Goal: Task Accomplishment & Management: Use online tool/utility

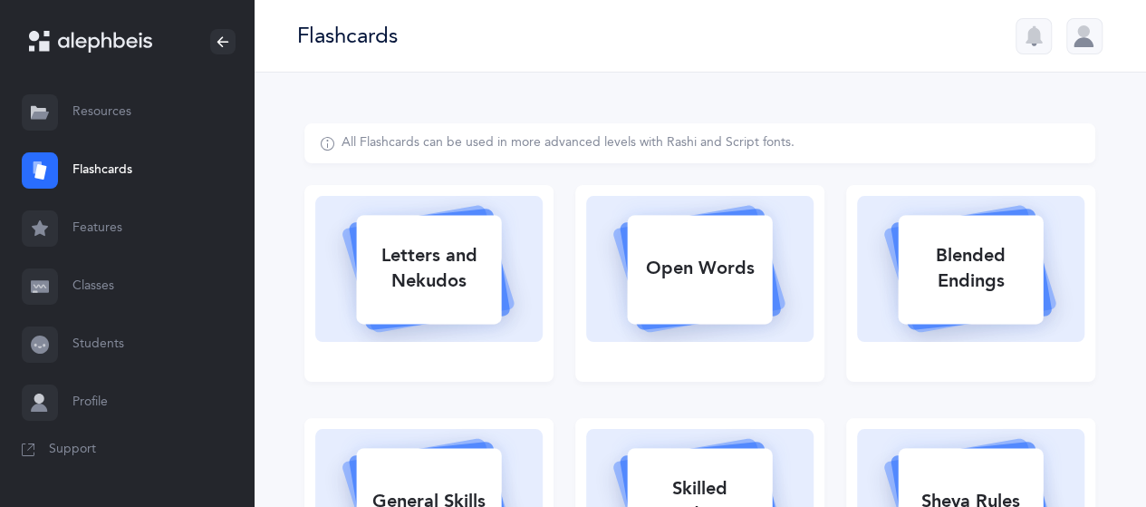
select select
select select "single"
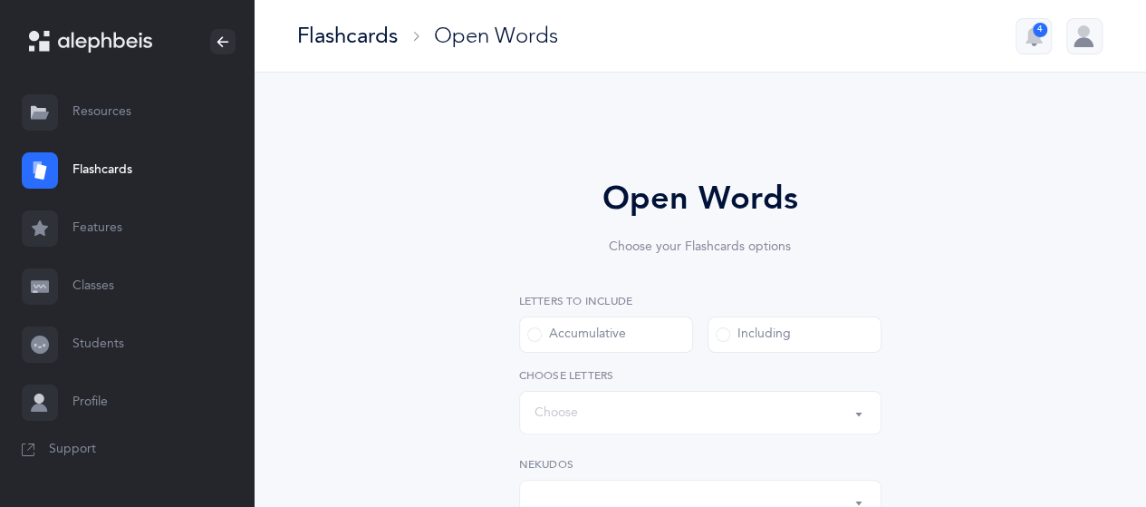
select select "all"
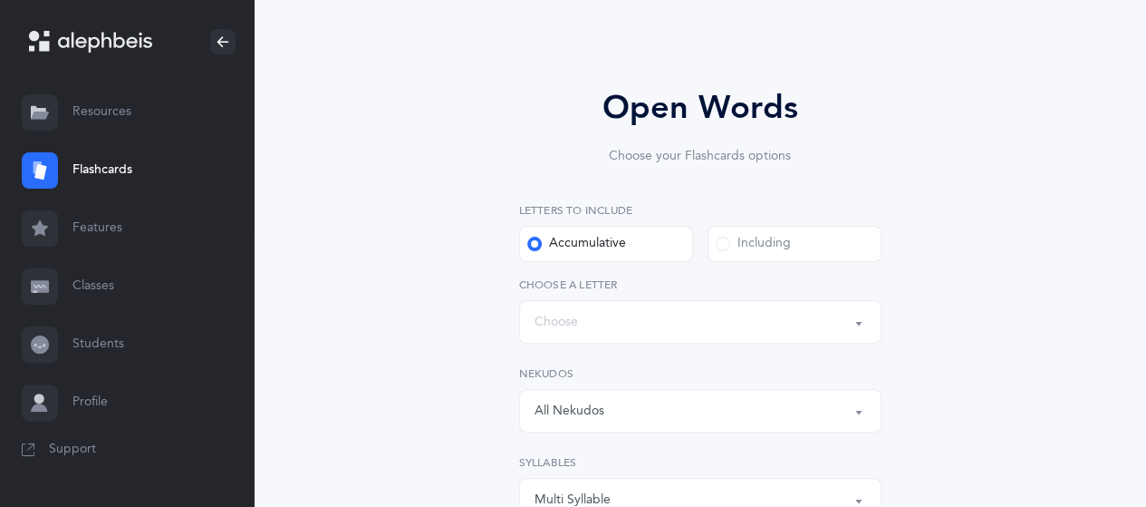
click at [700, 422] on div "All Nekudos" at bounding box center [701, 410] width 332 height 31
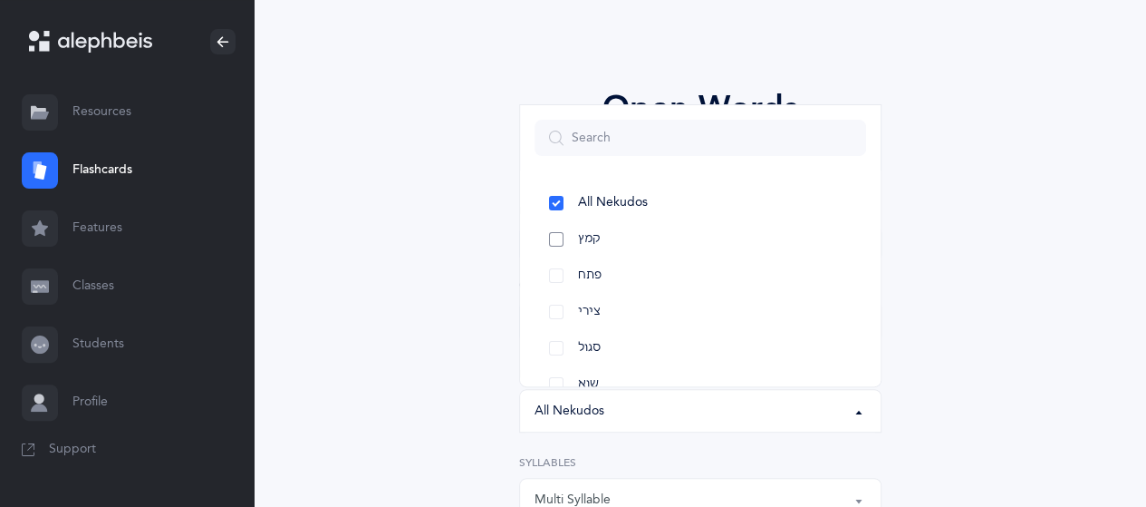
click at [631, 242] on link "קמץ" at bounding box center [701, 239] width 332 height 36
select select "28"
click at [631, 269] on link "פתח" at bounding box center [701, 275] width 332 height 36
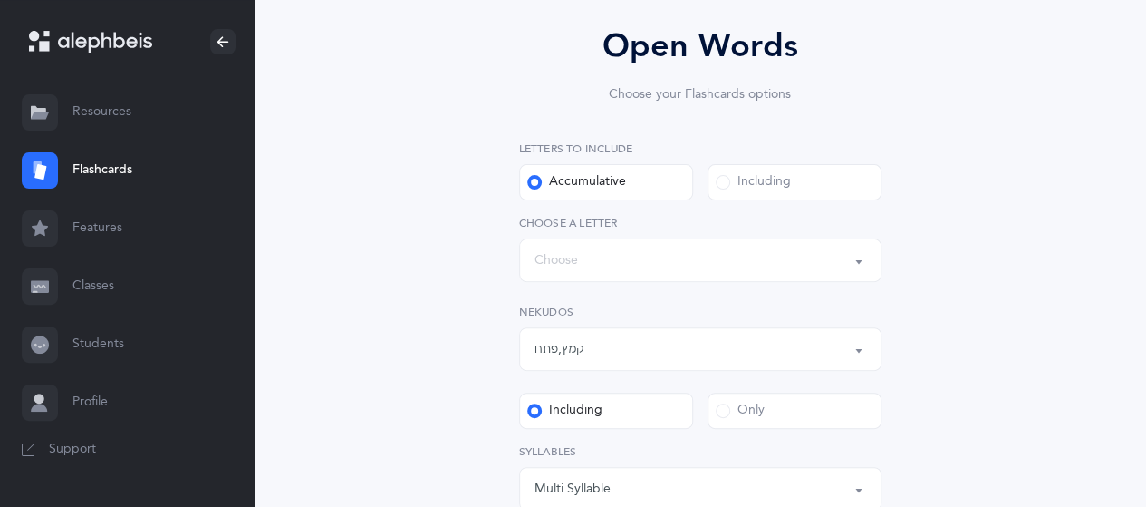
scroll to position [181, 0]
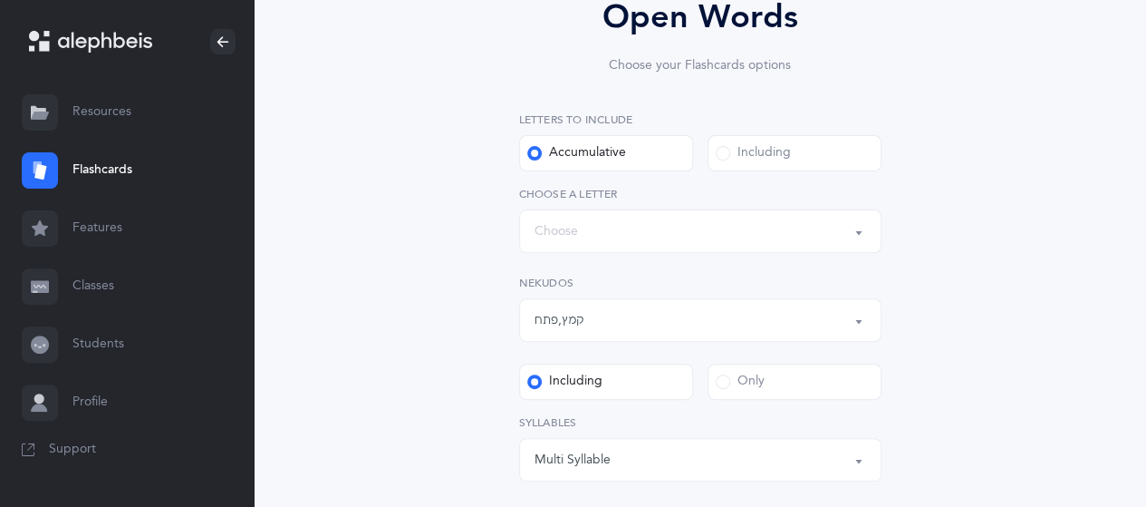
click at [801, 370] on label "Only" at bounding box center [795, 381] width 174 height 36
click at [0, 0] on input "Only" at bounding box center [0, 0] width 0 height 0
select select
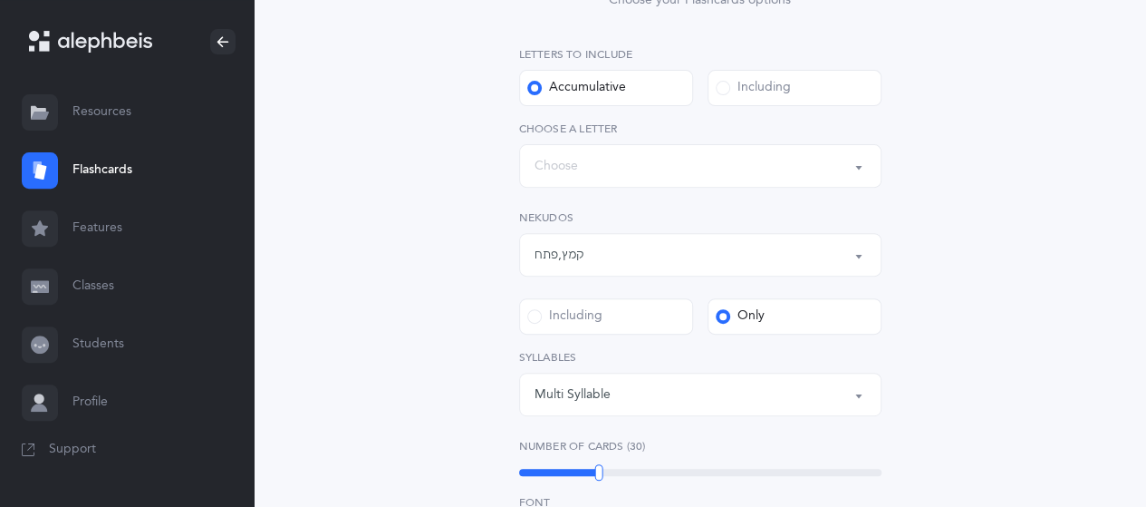
scroll to position [272, 0]
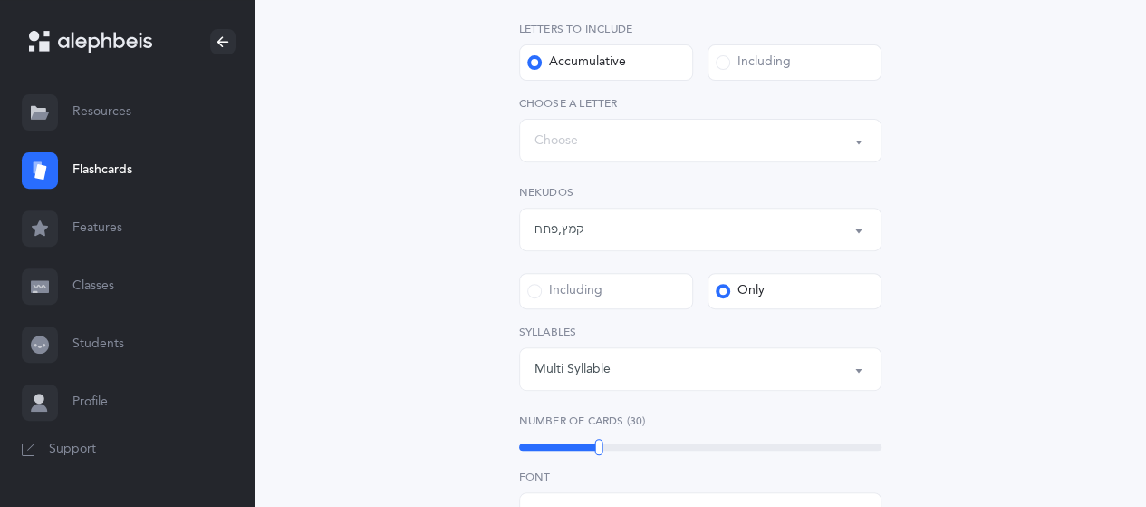
click at [576, 371] on div "Multi Syllable" at bounding box center [573, 369] width 76 height 19
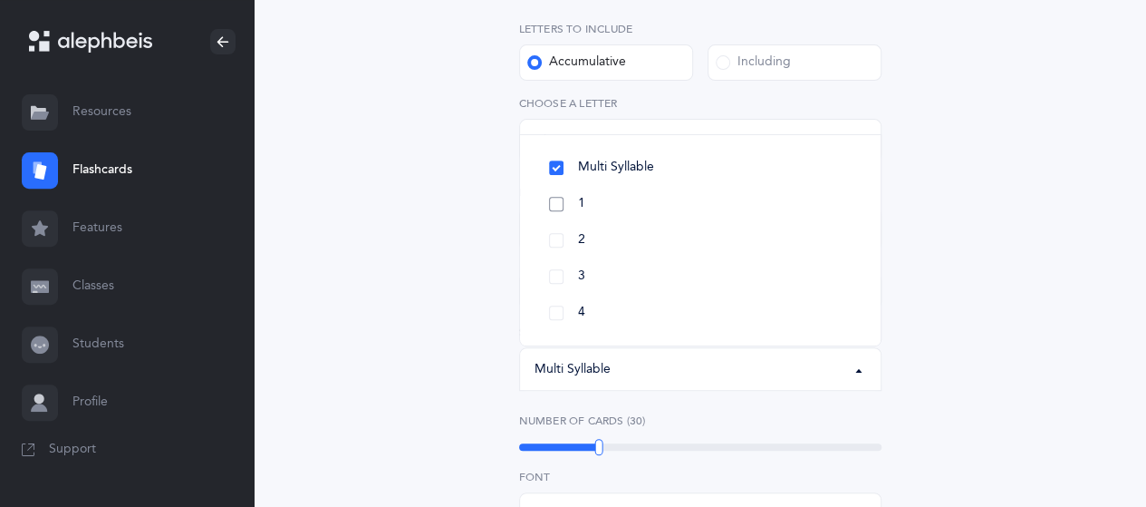
click at [567, 202] on link "1" at bounding box center [701, 204] width 332 height 36
select select "1"
click at [427, 300] on div "Open Words Choose your Flashcards options Letters to include Accumulative [PERS…" at bounding box center [699, 446] width 791 height 1190
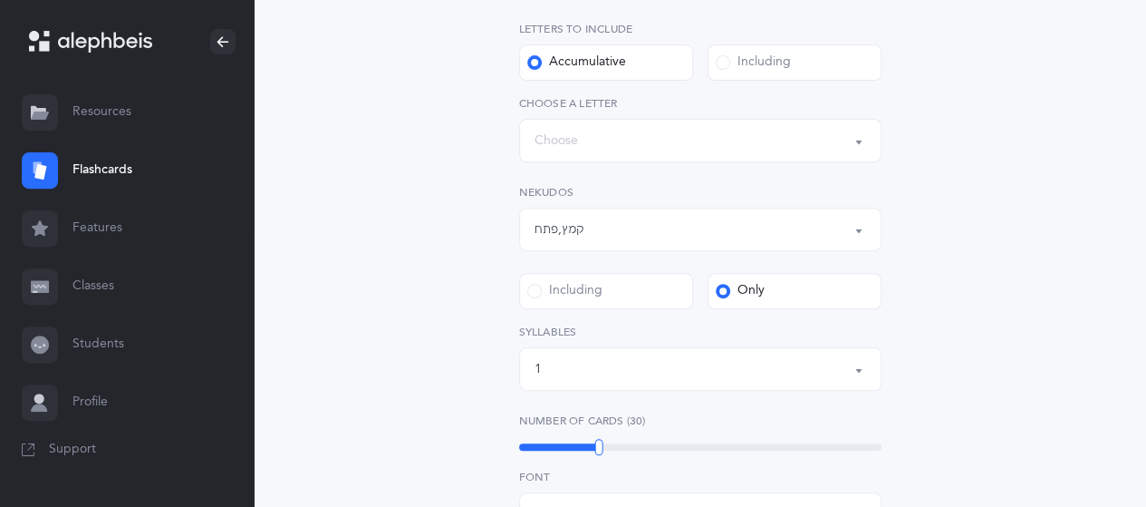
click at [614, 376] on div "1" at bounding box center [701, 368] width 332 height 31
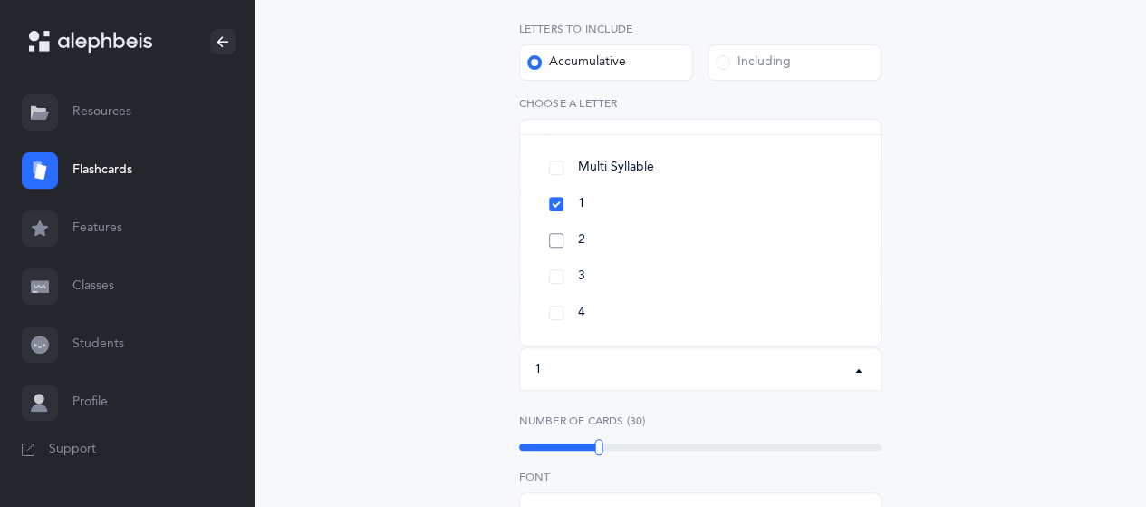
click at [580, 240] on span "2" at bounding box center [581, 240] width 7 height 16
click at [461, 322] on div "Open Words Choose your Flashcards options Letters to include Accumulative [PERS…" at bounding box center [699, 446] width 791 height 1190
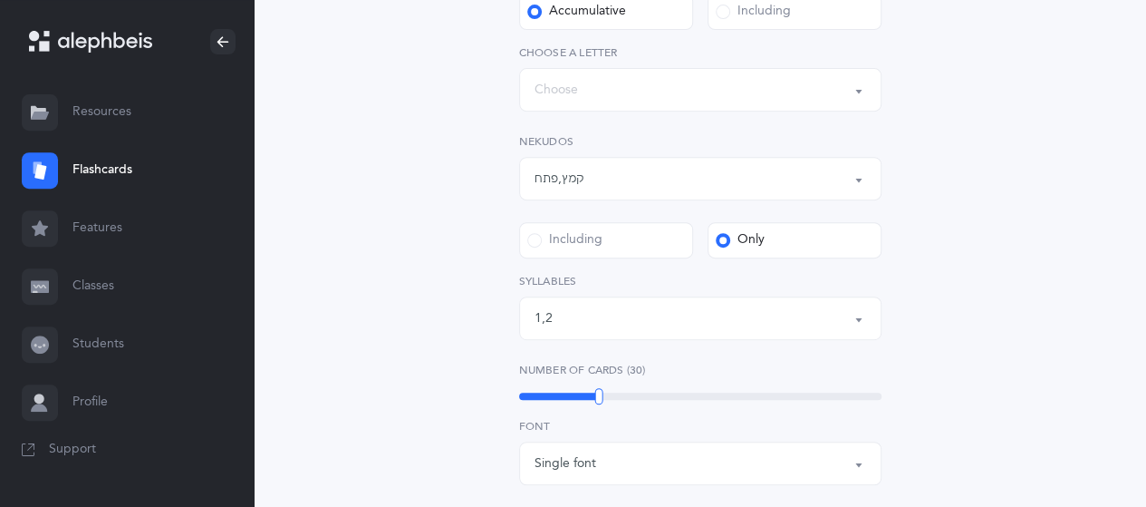
scroll to position [362, 0]
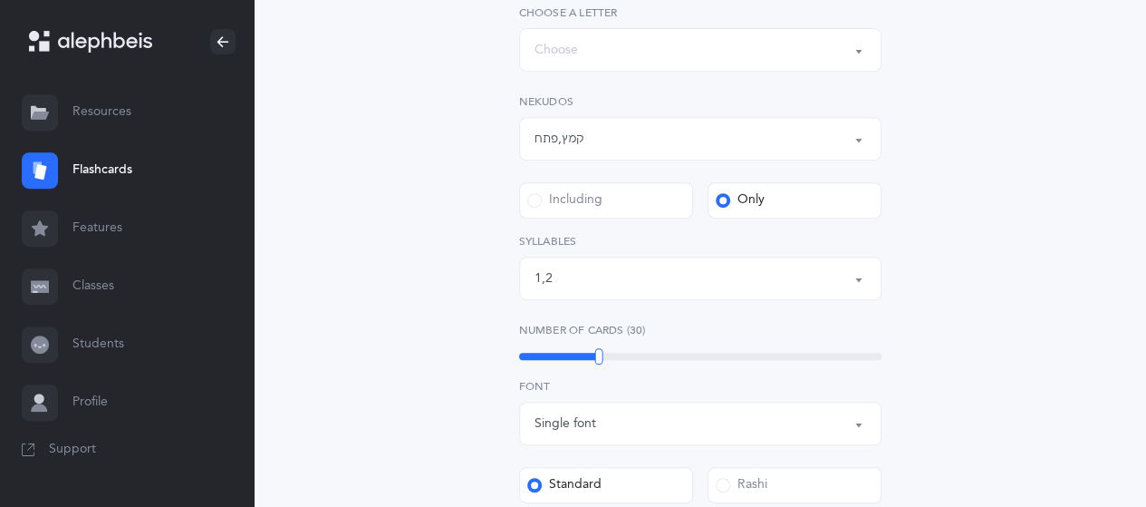
click at [607, 358] on div "30" at bounding box center [700, 355] width 362 height 7
click at [436, 380] on div "Open Words Choose your Flashcards options Letters to include Accumulative [PERS…" at bounding box center [699, 356] width 791 height 1190
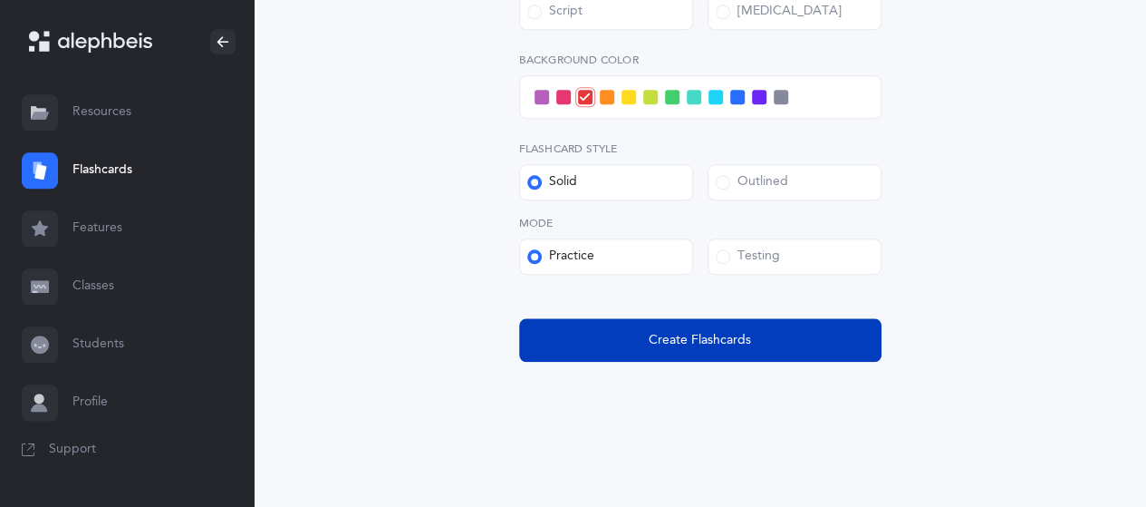
click at [743, 349] on span "Create Flashcards" at bounding box center [700, 340] width 102 height 19
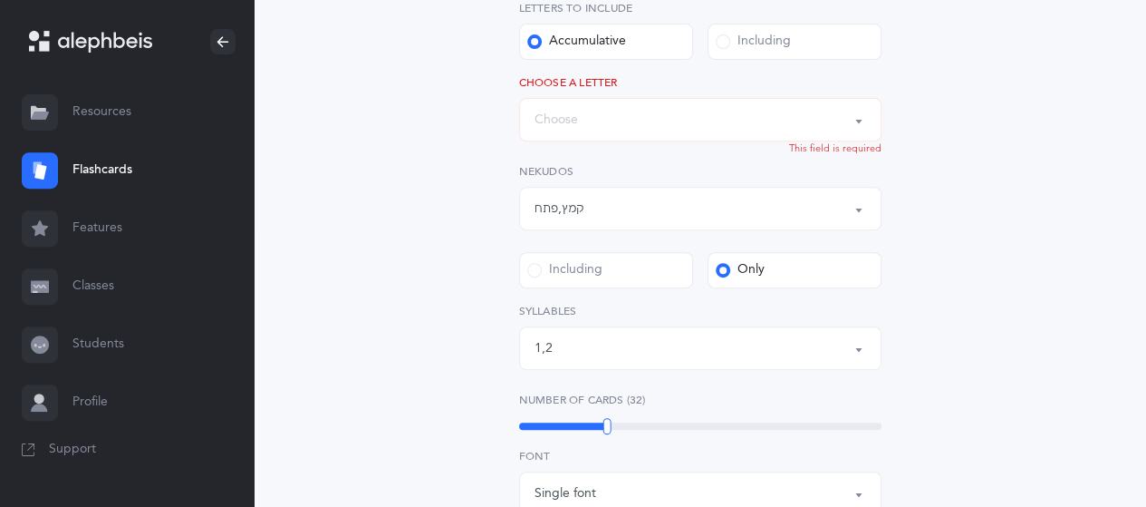
click at [643, 133] on div "Words up until: Choose" at bounding box center [701, 119] width 332 height 31
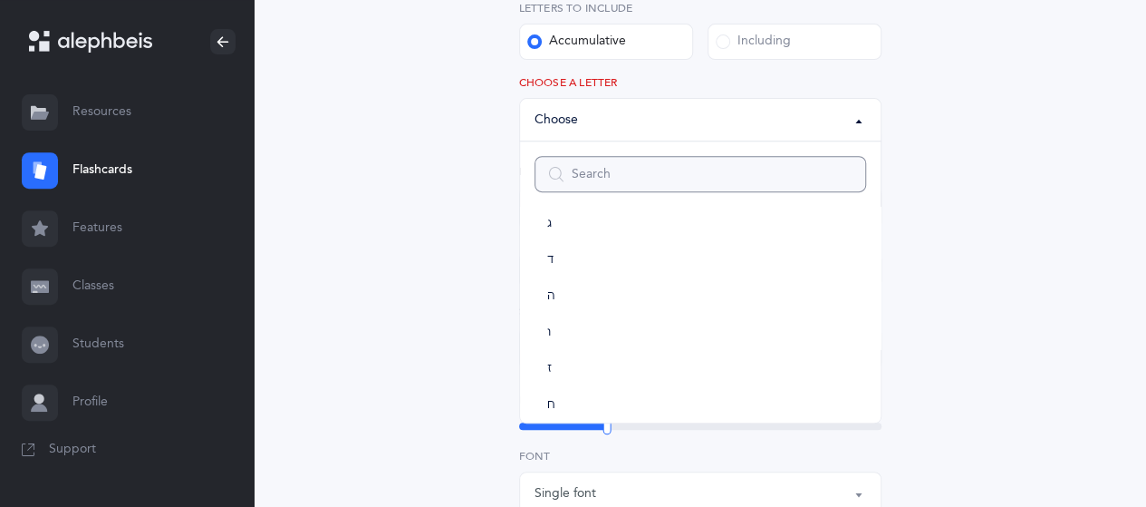
scroll to position [0, 0]
click at [588, 246] on link "בּ" at bounding box center [701, 239] width 332 height 36
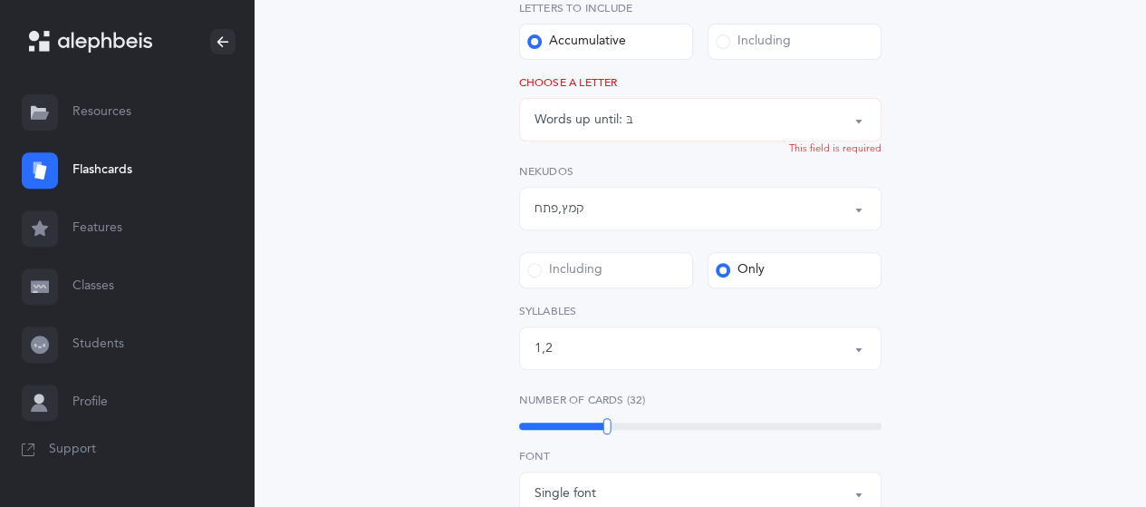
click at [620, 130] on div "Words up until: בּ" at bounding box center [701, 119] width 332 height 31
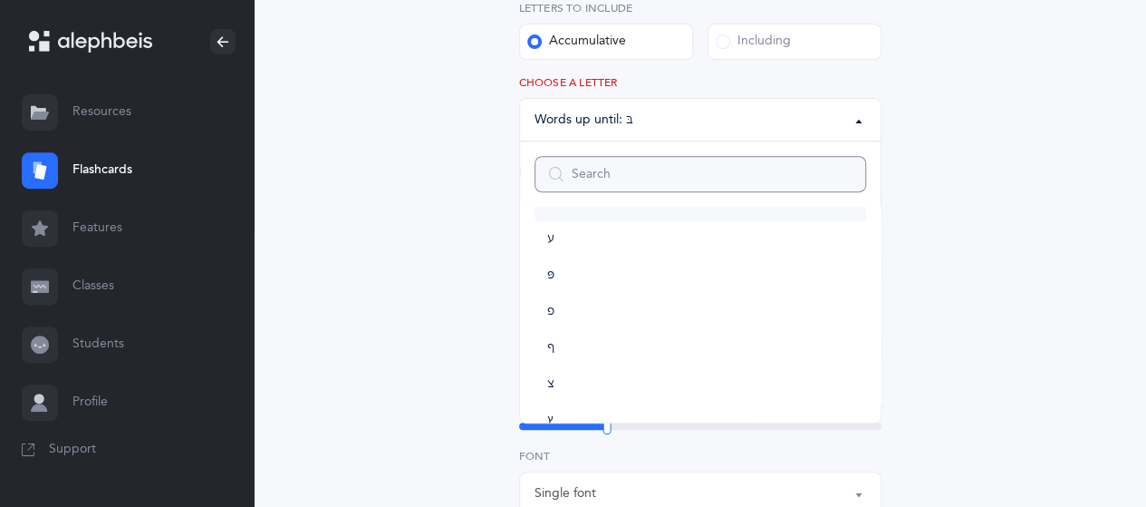
scroll to position [971, 0]
click at [562, 390] on link "ת" at bounding box center [701, 391] width 332 height 36
select select "27"
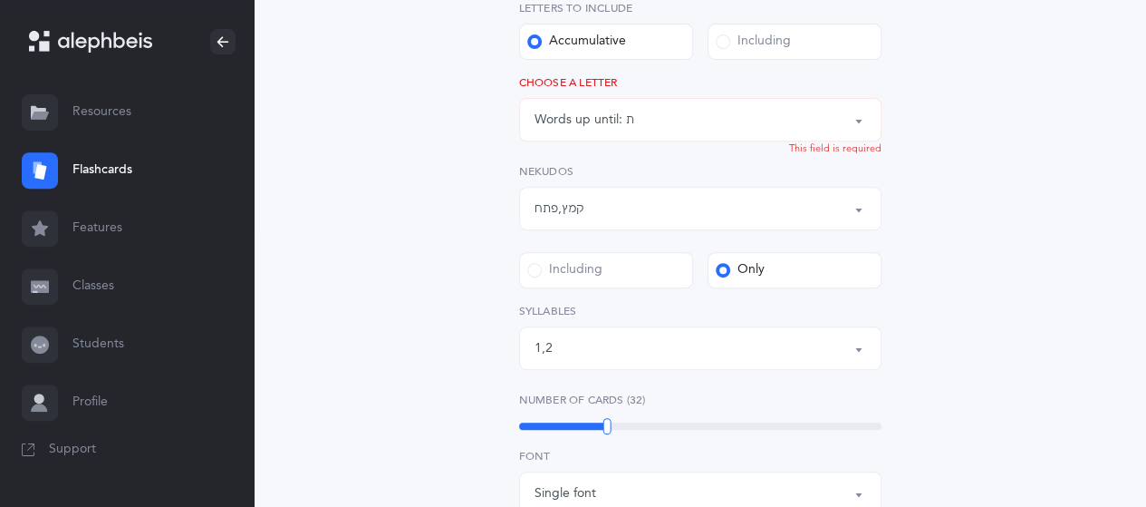
click at [446, 153] on div "Open Words Choose your Flashcards options Letters to include Accumulative [PERS…" at bounding box center [699, 426] width 791 height 1190
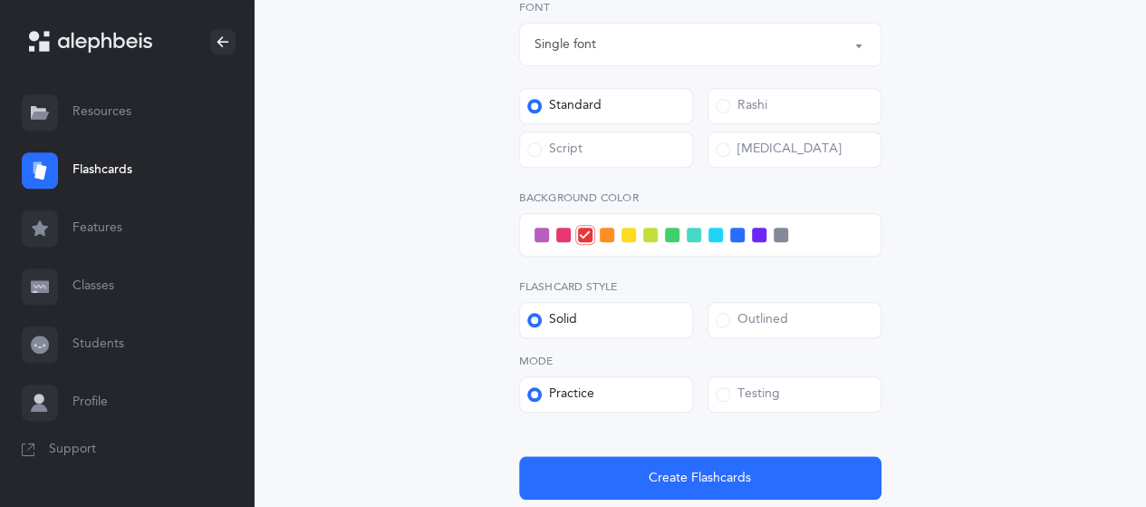
scroll to position [746, 0]
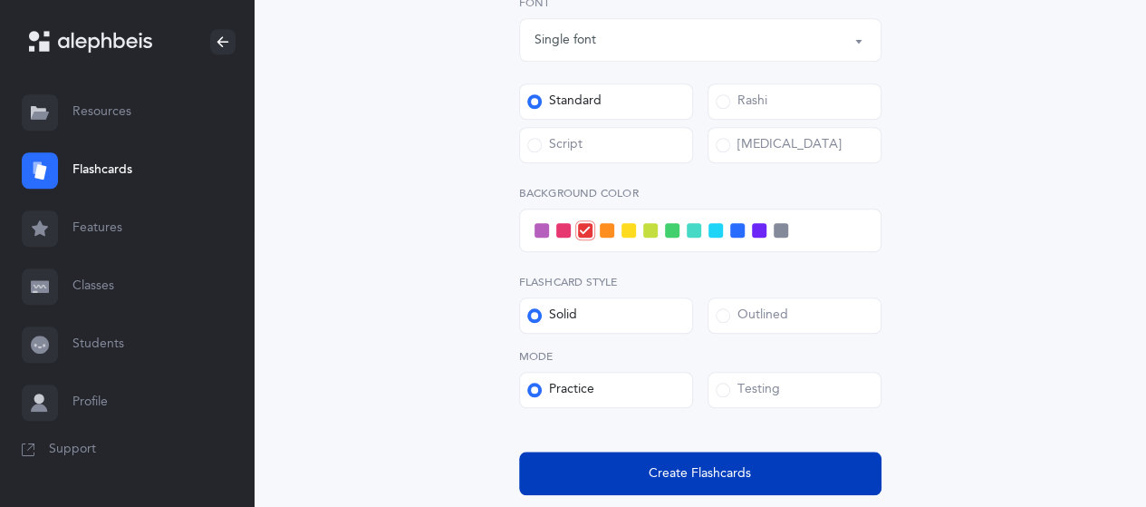
click at [589, 468] on button "Create Flashcards" at bounding box center [700, 472] width 362 height 43
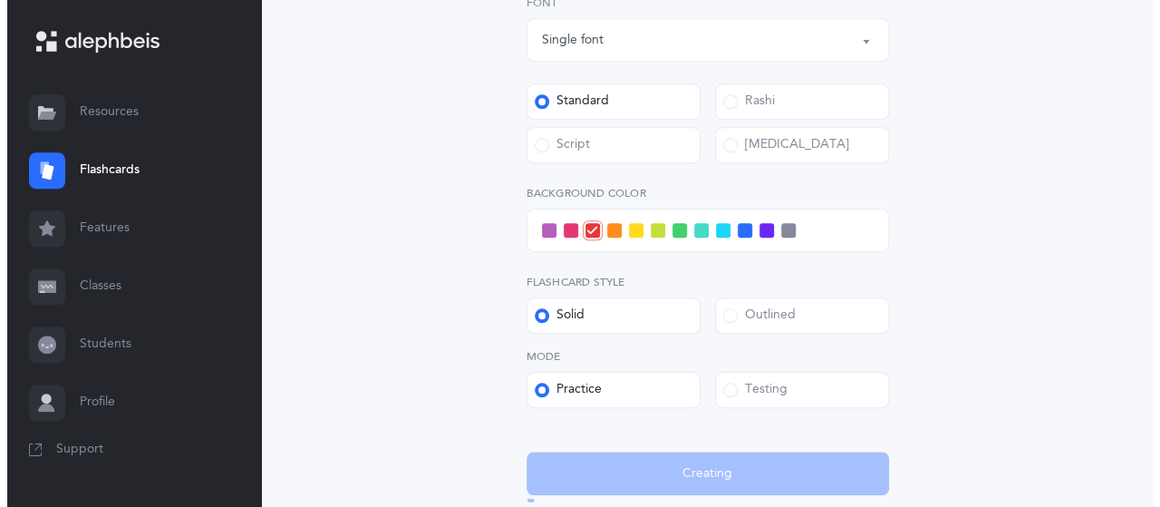
scroll to position [0, 0]
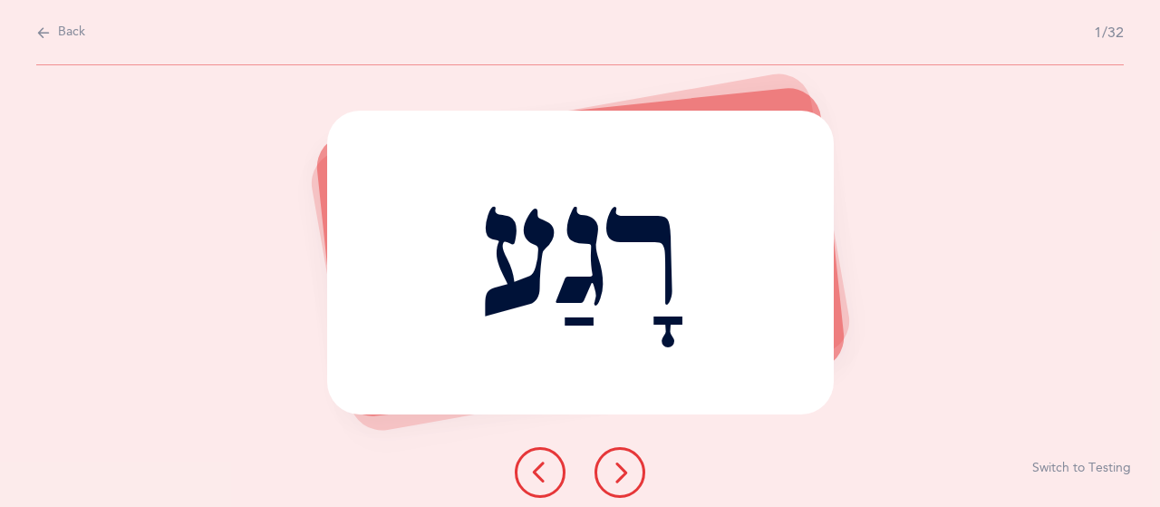
click at [647, 469] on div at bounding box center [579, 472] width 159 height 51
click at [629, 474] on icon at bounding box center [620, 472] width 22 height 22
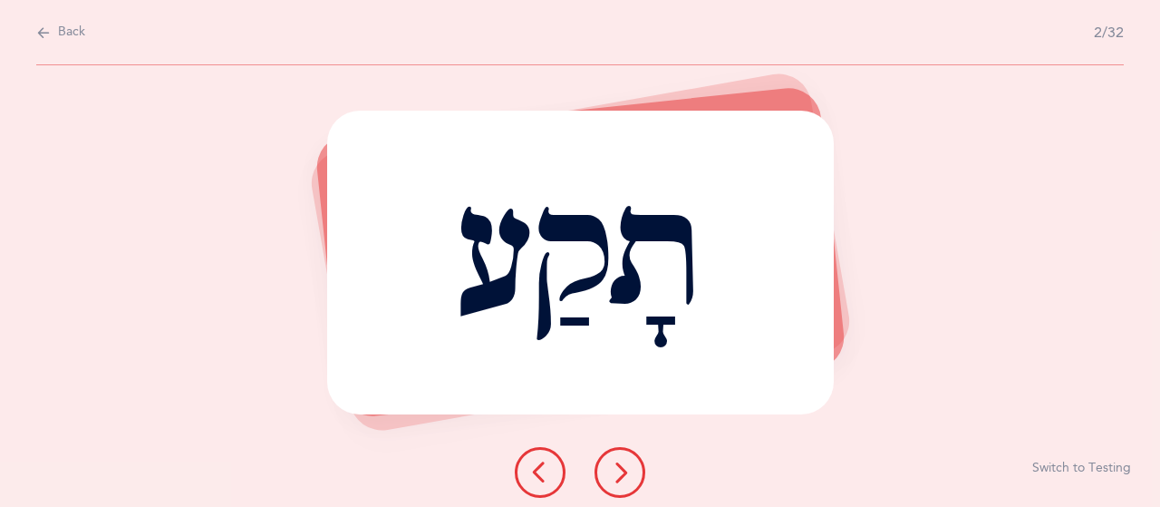
click at [629, 474] on icon at bounding box center [620, 472] width 22 height 22
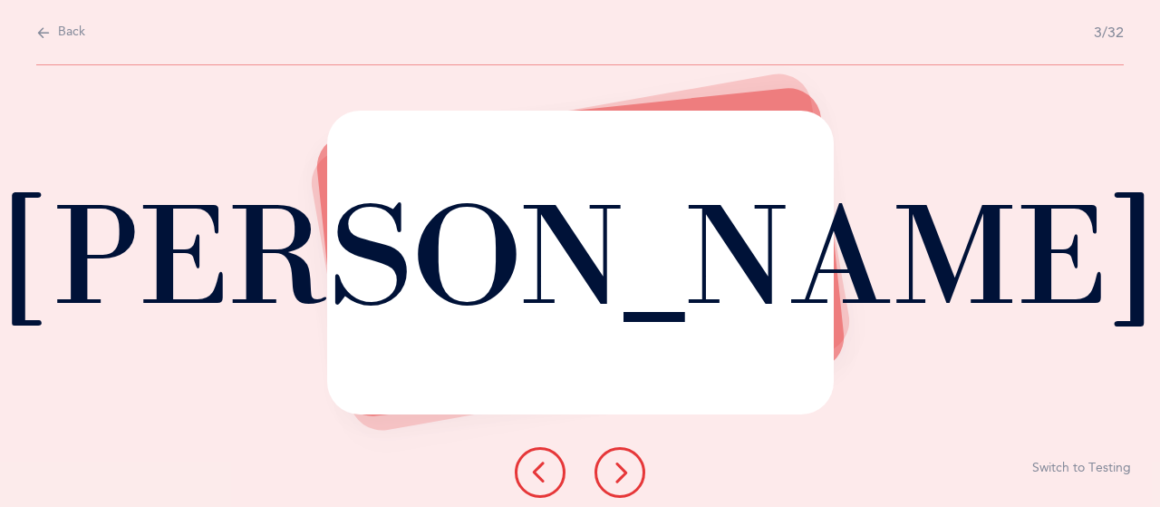
click at [632, 467] on button at bounding box center [619, 472] width 51 height 51
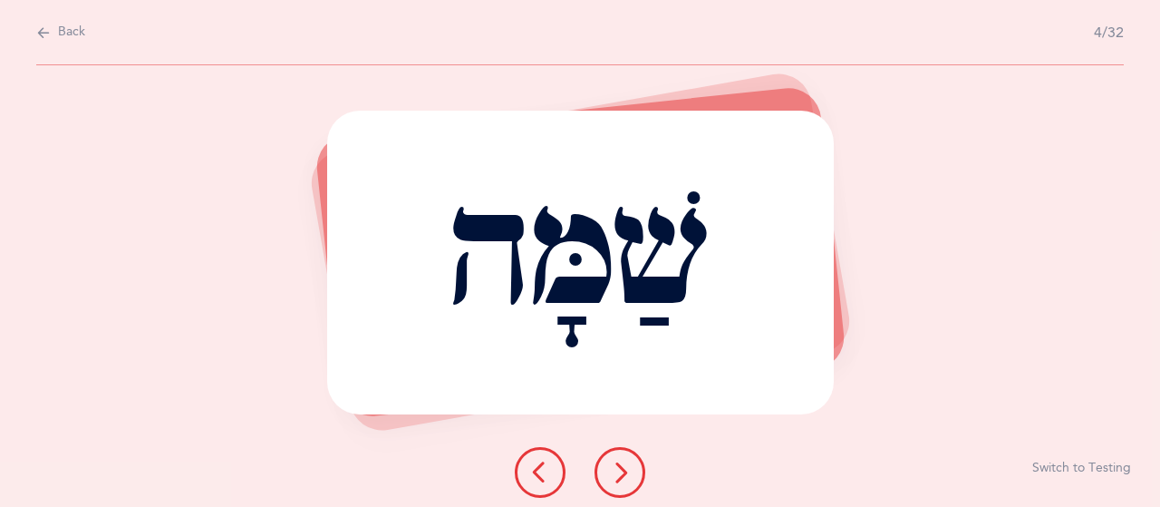
click at [621, 470] on icon at bounding box center [620, 472] width 22 height 22
click at [642, 478] on button at bounding box center [619, 472] width 51 height 51
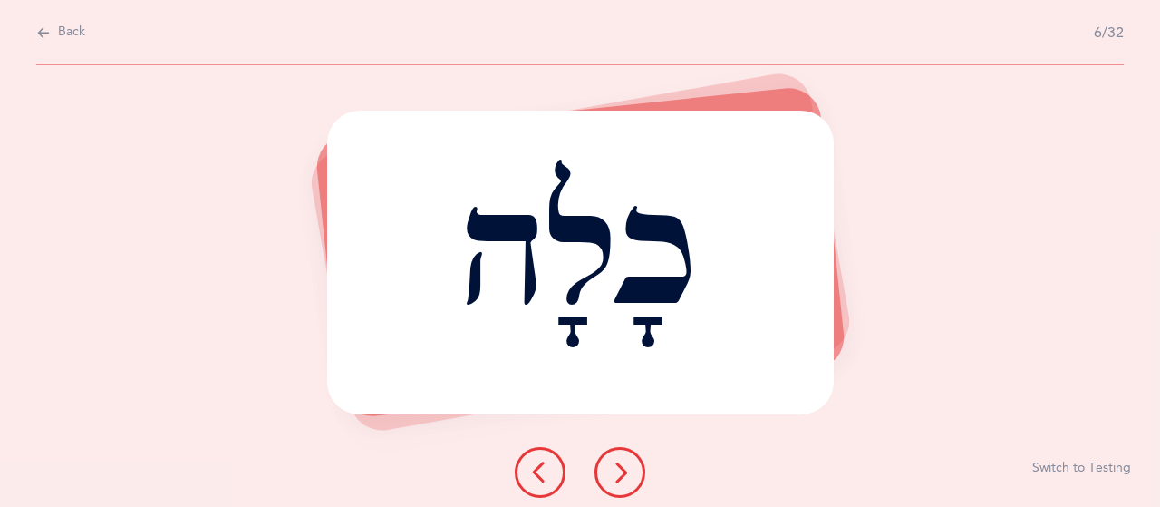
click at [640, 478] on button at bounding box center [619, 472] width 51 height 51
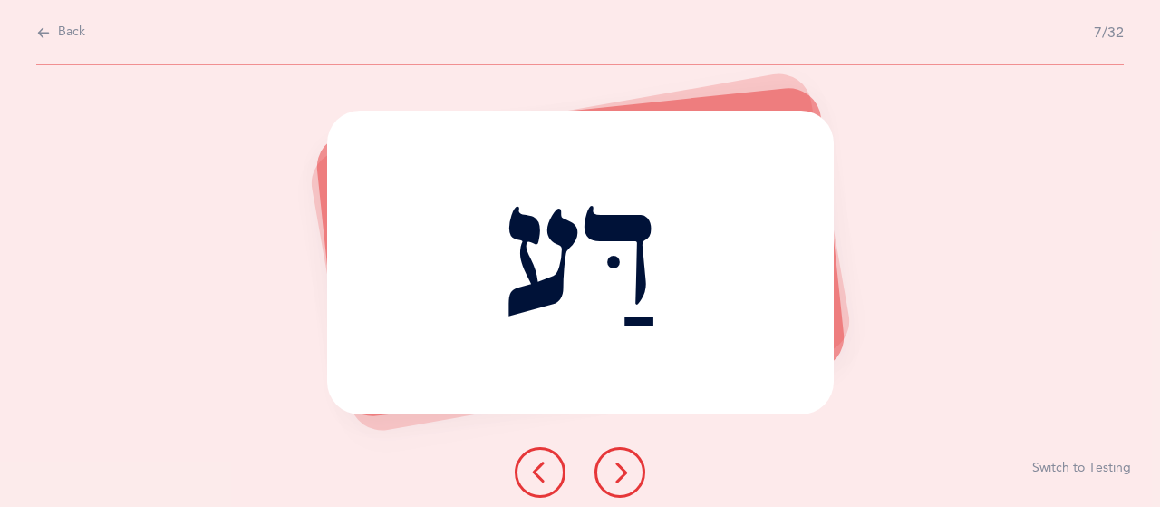
click at [630, 468] on icon at bounding box center [620, 472] width 22 height 22
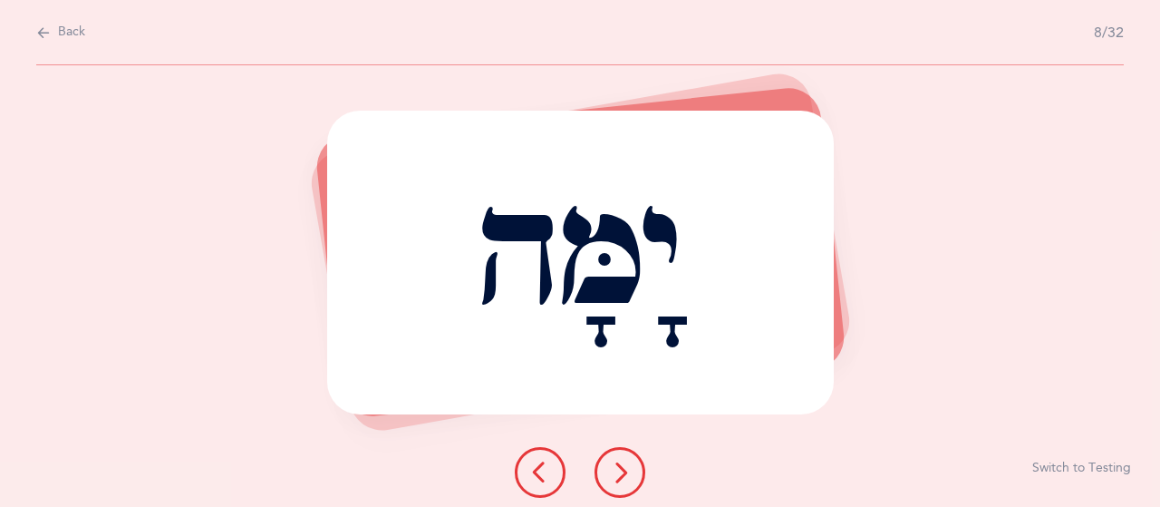
click at [618, 468] on icon at bounding box center [620, 472] width 22 height 22
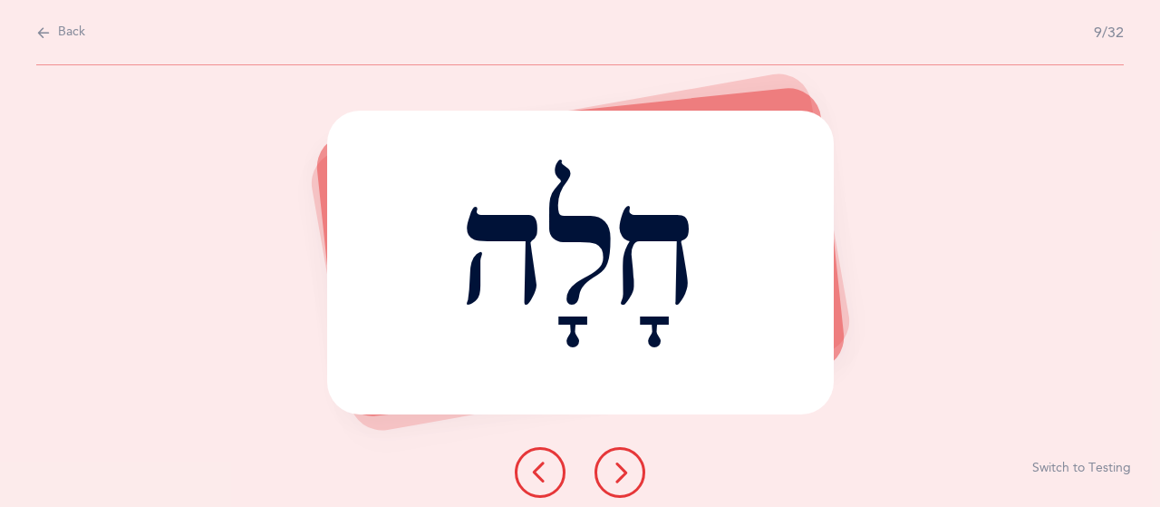
click at [616, 469] on icon at bounding box center [620, 472] width 22 height 22
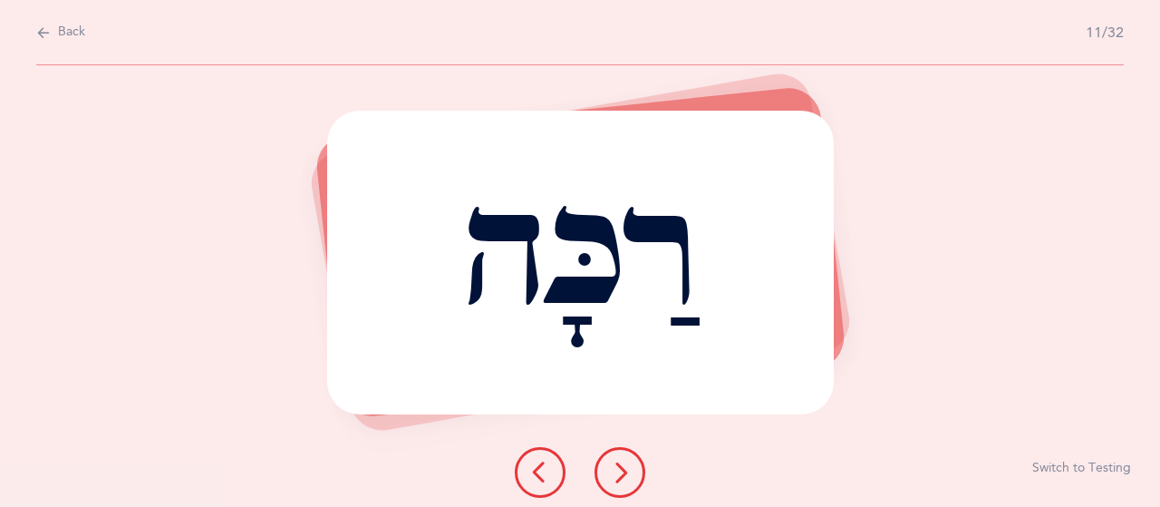
click at [632, 468] on button at bounding box center [619, 472] width 51 height 51
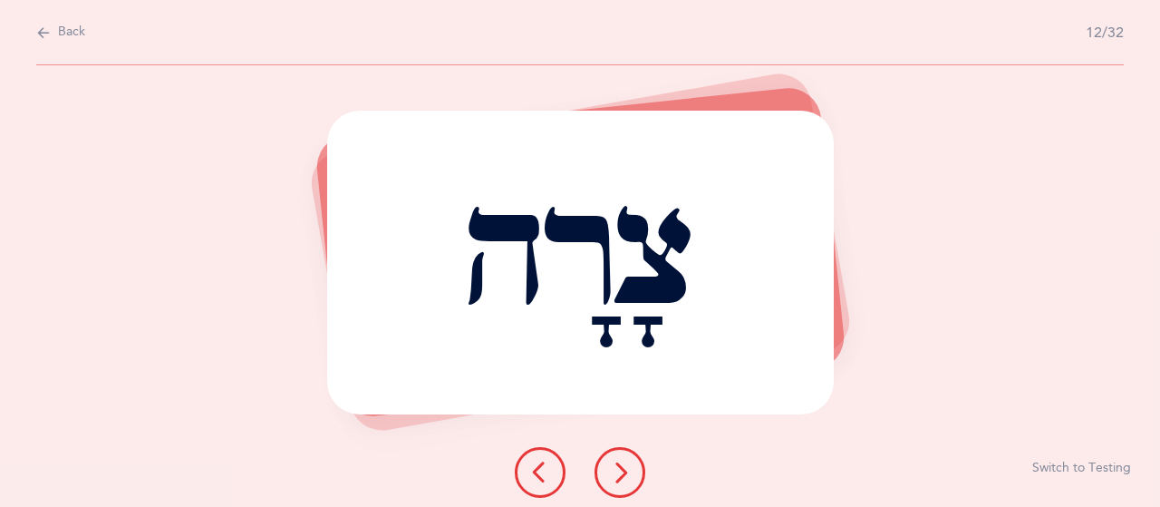
click at [613, 448] on button at bounding box center [619, 472] width 51 height 51
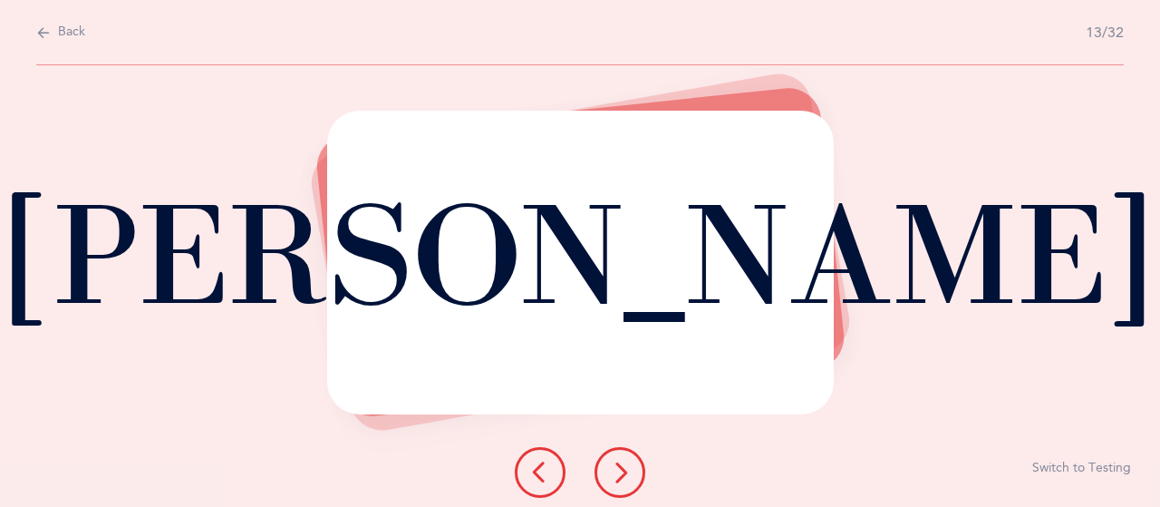
click at [613, 447] on button at bounding box center [619, 472] width 51 height 51
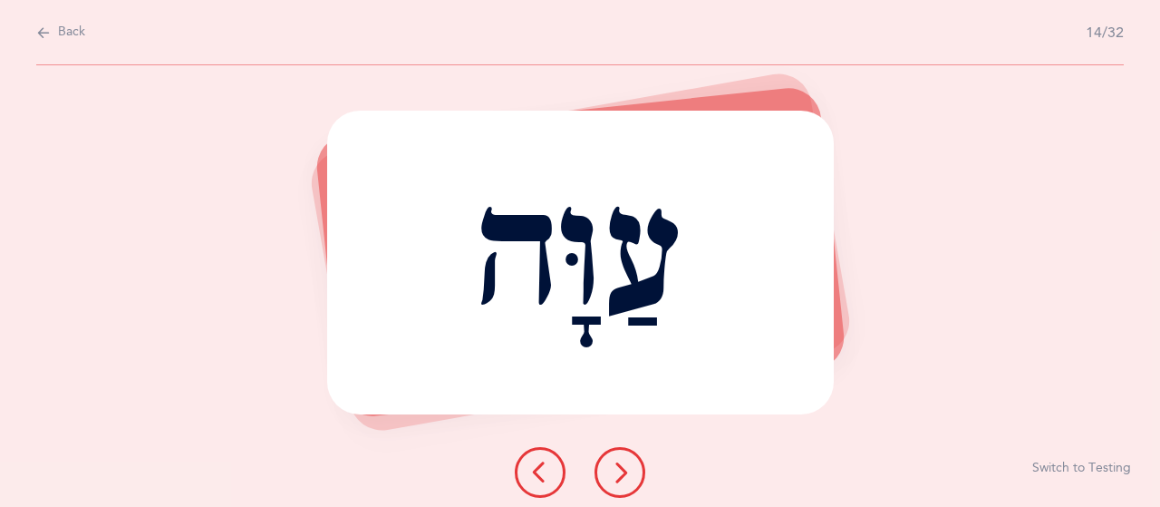
click at [620, 461] on icon at bounding box center [620, 472] width 22 height 22
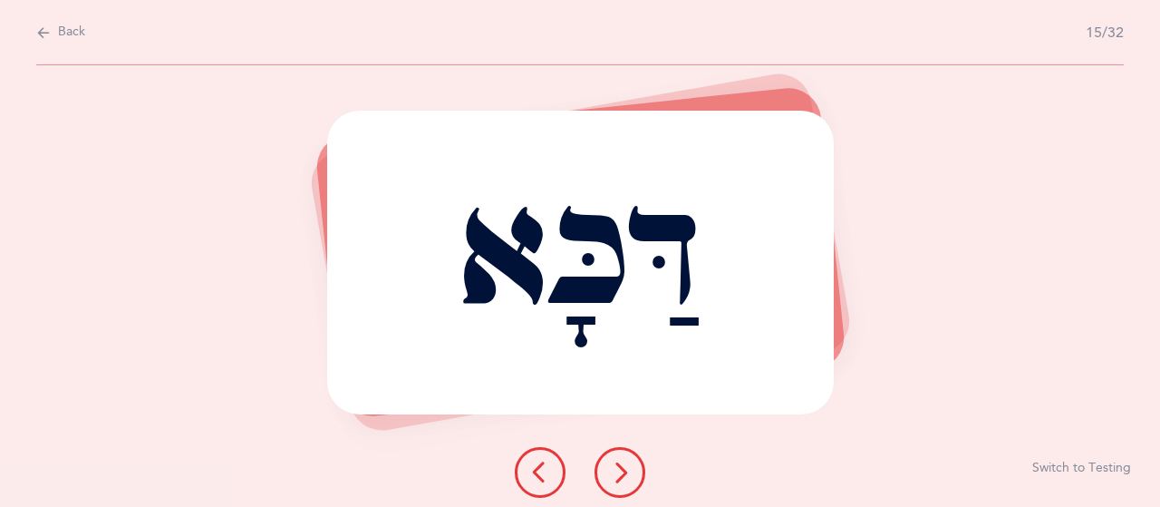
click at [640, 454] on div at bounding box center [579, 472] width 159 height 51
click at [628, 461] on icon at bounding box center [620, 472] width 22 height 22
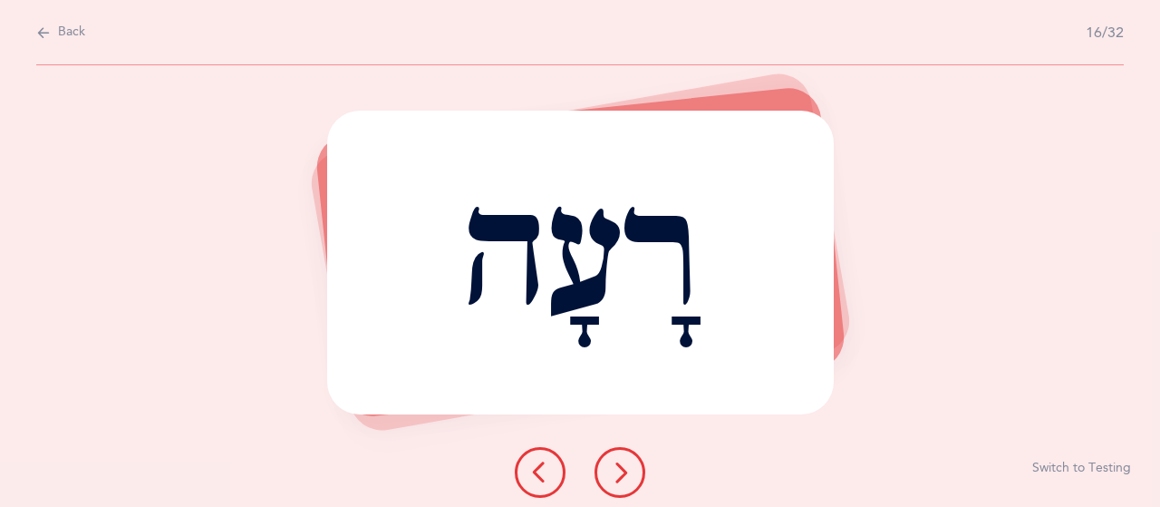
click at [628, 461] on icon at bounding box center [620, 472] width 22 height 22
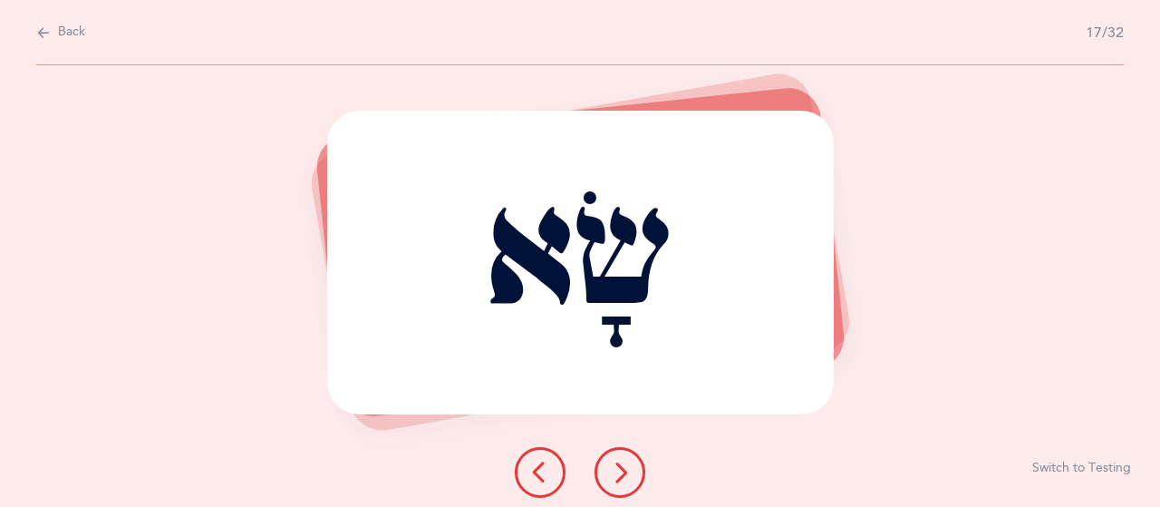
click at [628, 461] on icon at bounding box center [620, 472] width 22 height 22
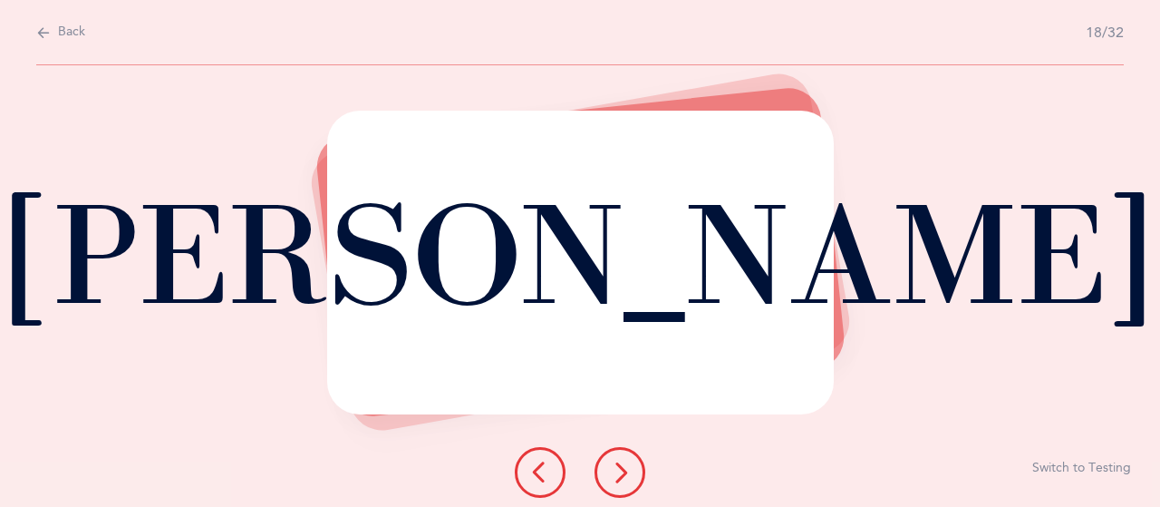
click at [628, 461] on icon at bounding box center [620, 472] width 22 height 22
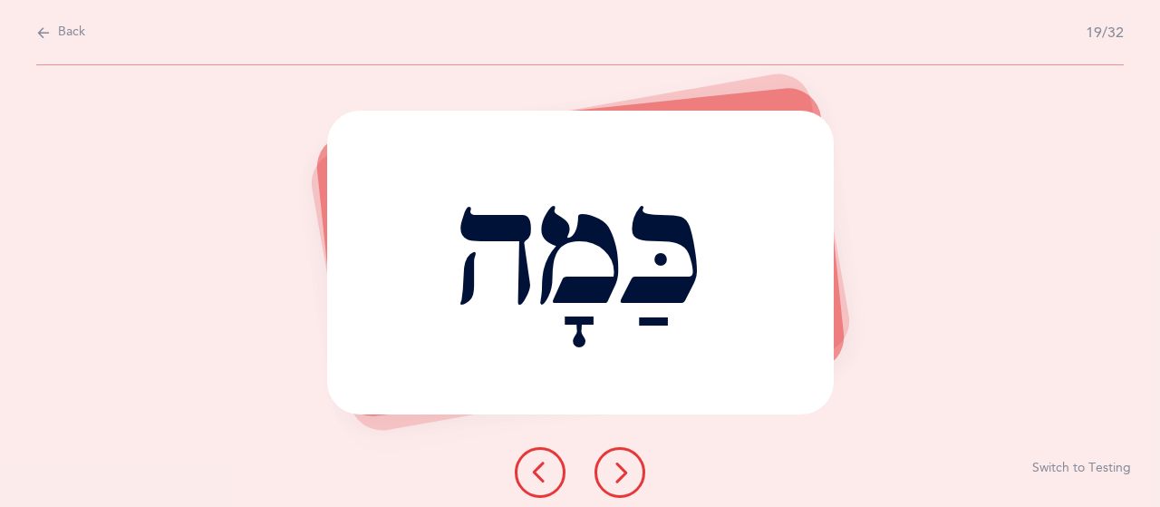
click at [604, 472] on button at bounding box center [619, 472] width 51 height 51
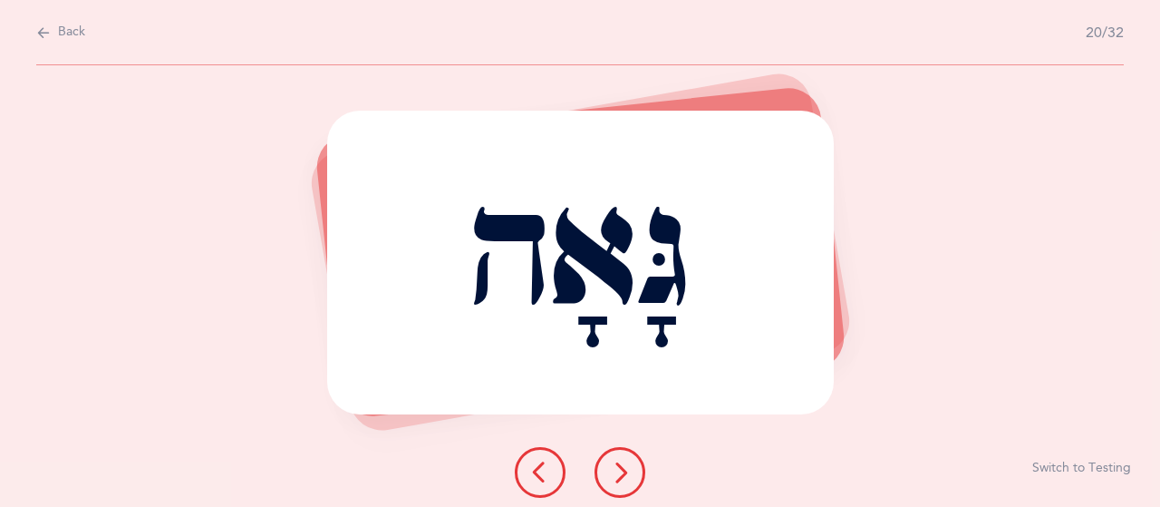
click at [610, 470] on icon at bounding box center [620, 472] width 22 height 22
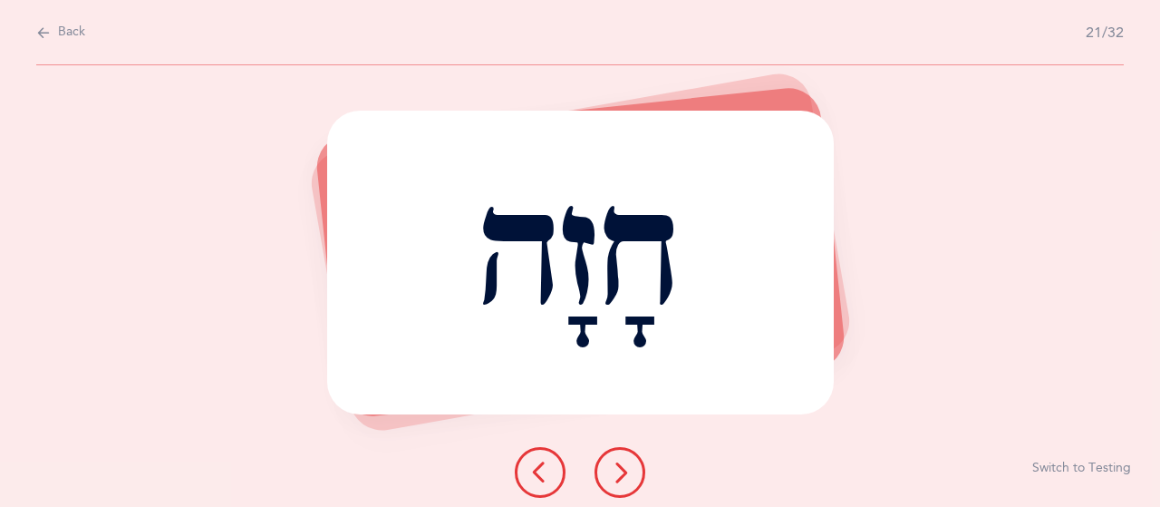
click at [620, 467] on icon at bounding box center [620, 472] width 22 height 22
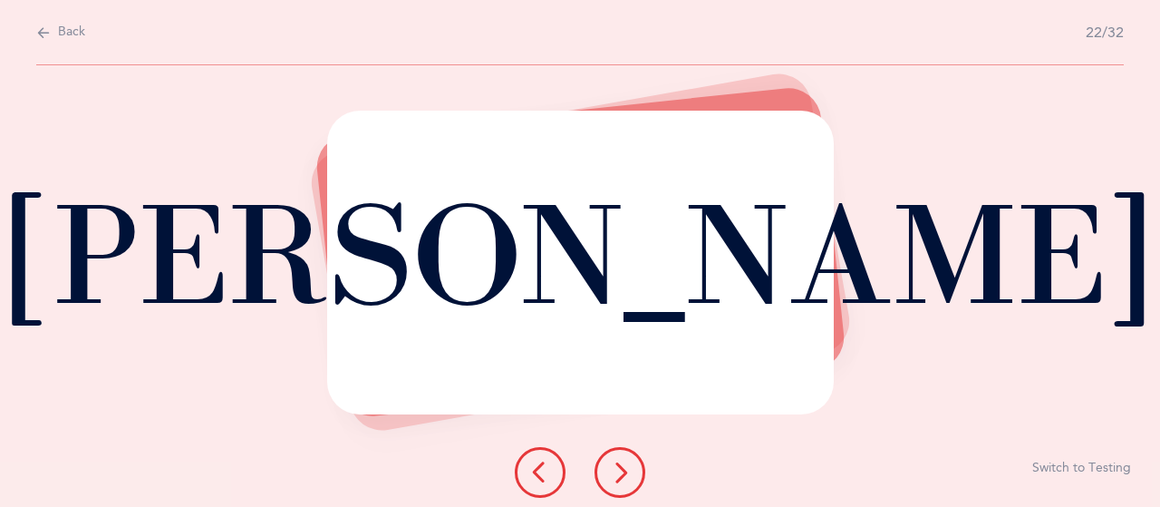
click at [622, 465] on icon at bounding box center [620, 472] width 22 height 22
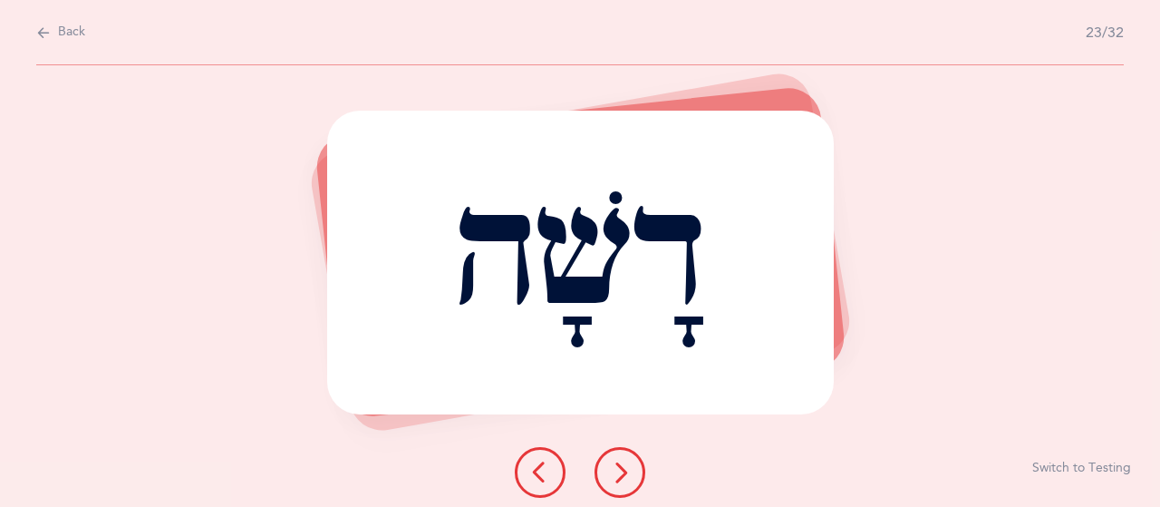
click at [625, 464] on icon at bounding box center [620, 472] width 22 height 22
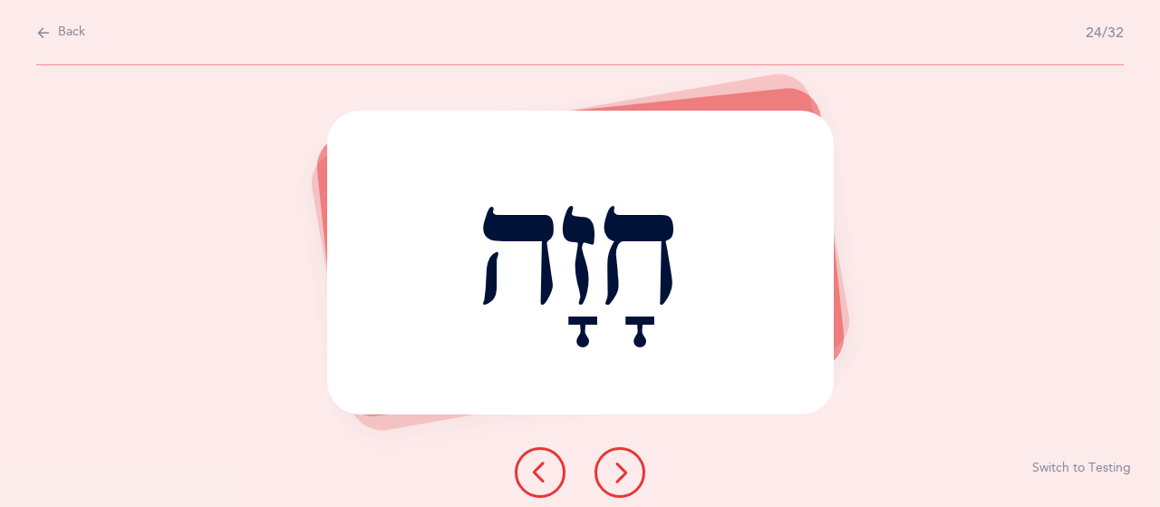
click at [625, 463] on icon at bounding box center [620, 472] width 22 height 22
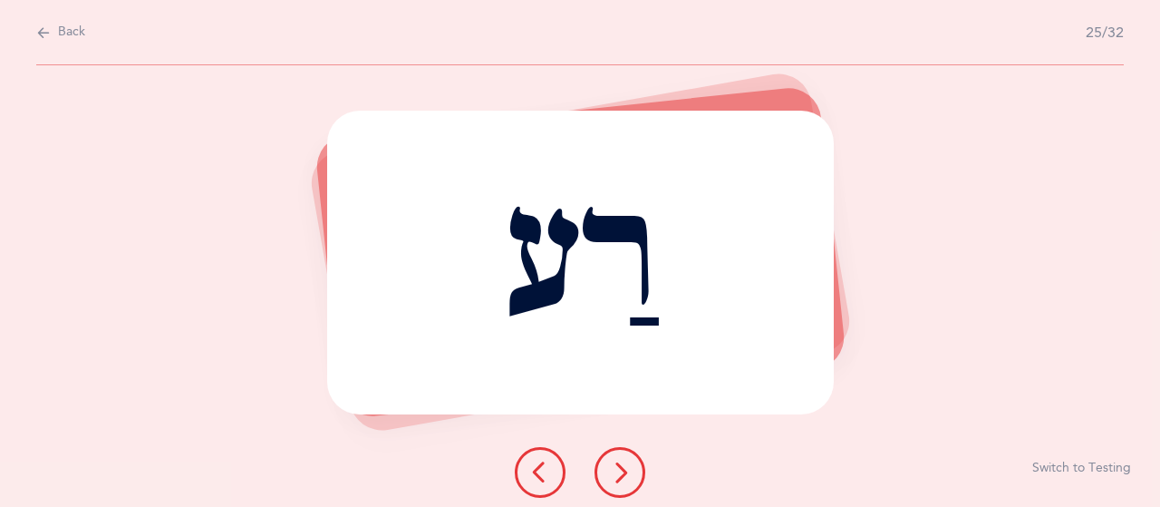
click at [627, 463] on icon at bounding box center [620, 472] width 22 height 22
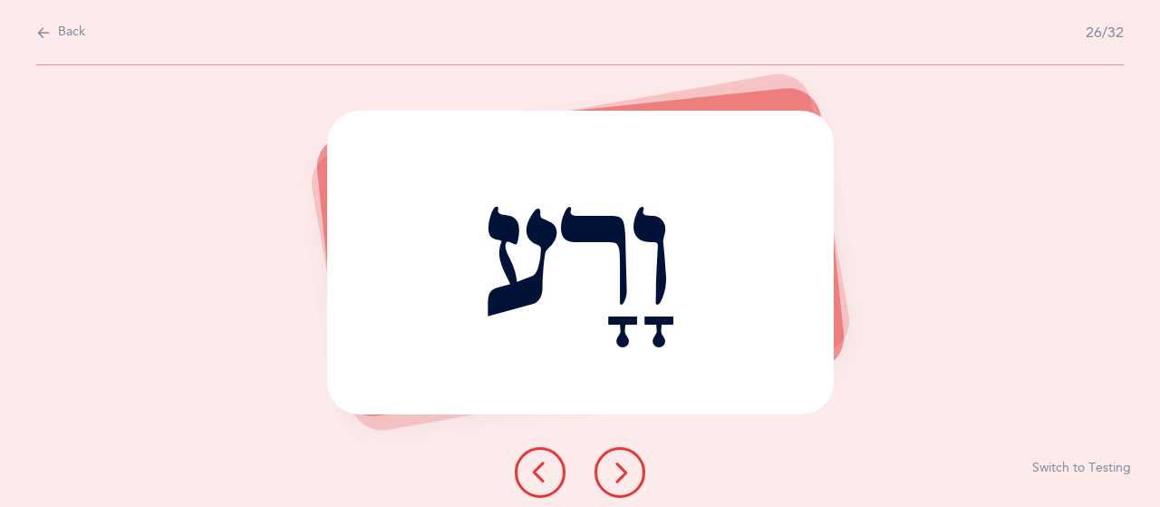
click at [627, 463] on icon at bounding box center [620, 472] width 22 height 22
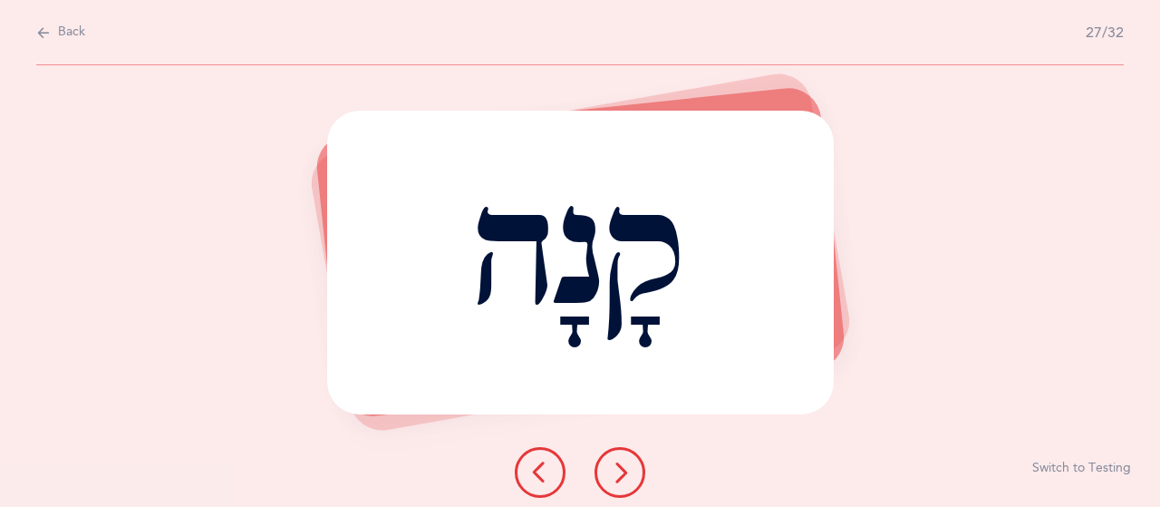
click at [629, 463] on icon at bounding box center [620, 472] width 22 height 22
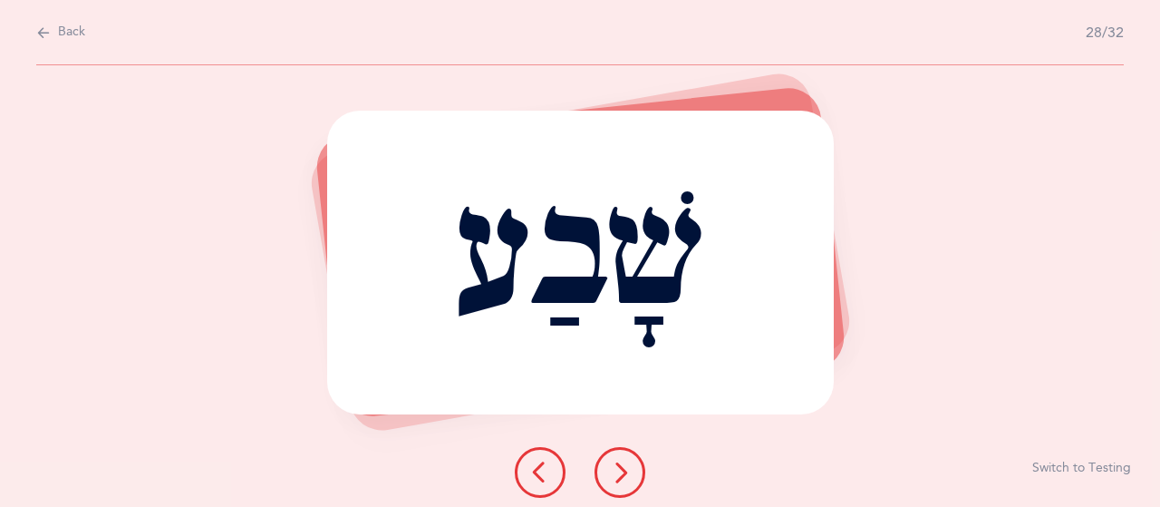
click at [629, 463] on icon at bounding box center [620, 472] width 22 height 22
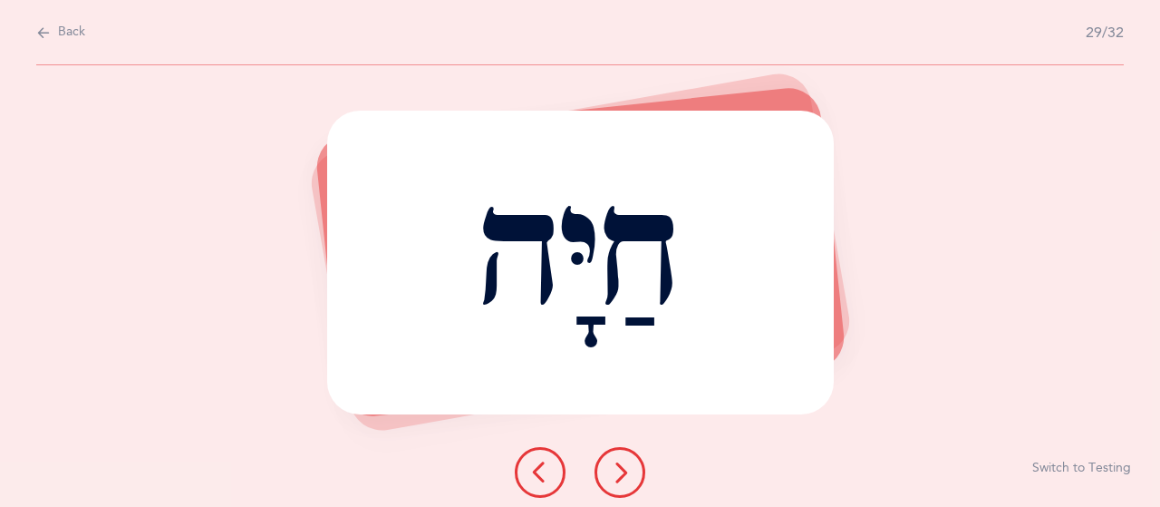
click at [631, 461] on button at bounding box center [619, 472] width 51 height 51
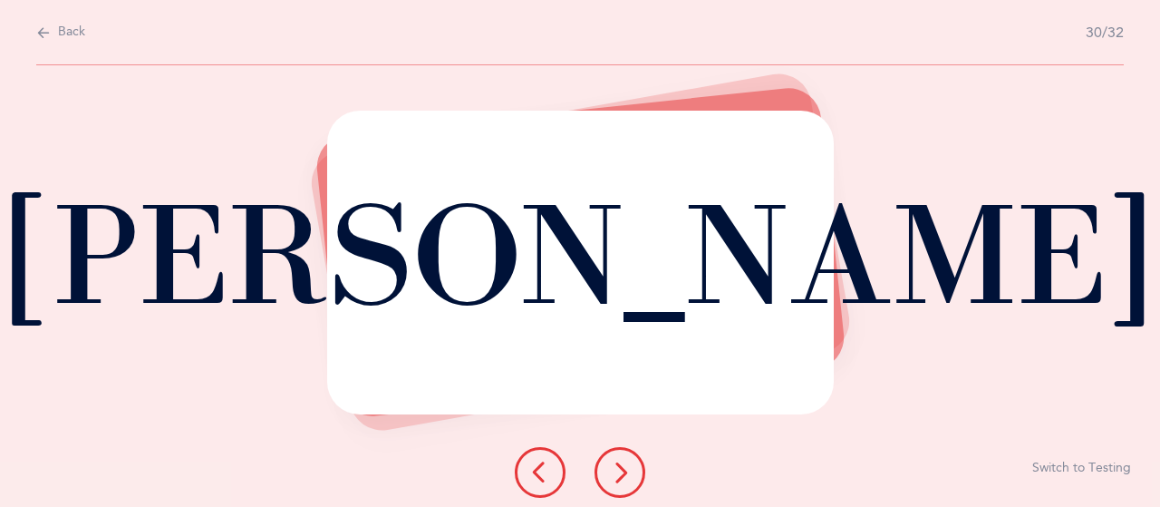
click at [633, 461] on button at bounding box center [619, 472] width 51 height 51
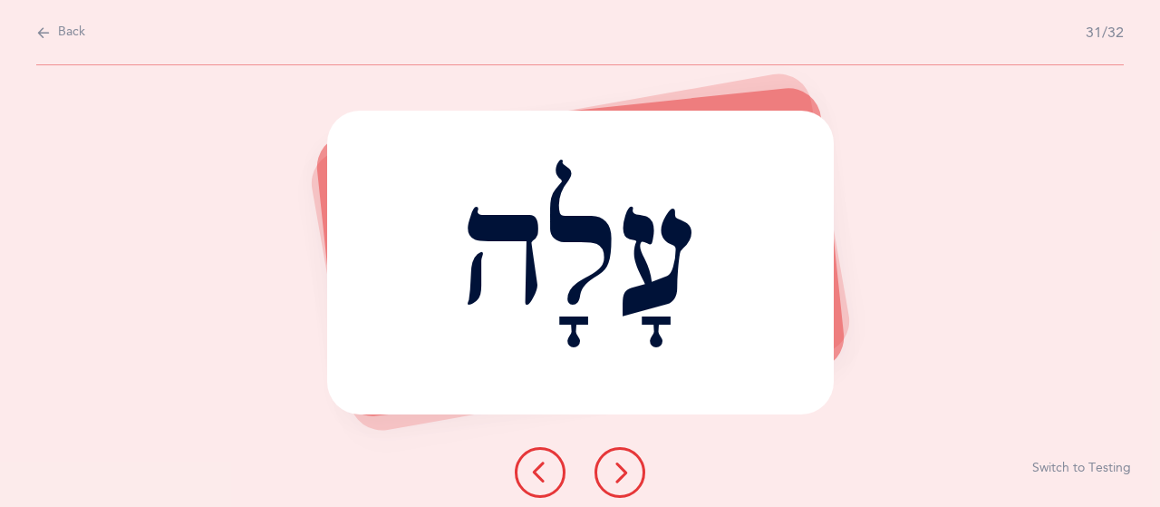
click at [614, 479] on icon at bounding box center [620, 472] width 22 height 22
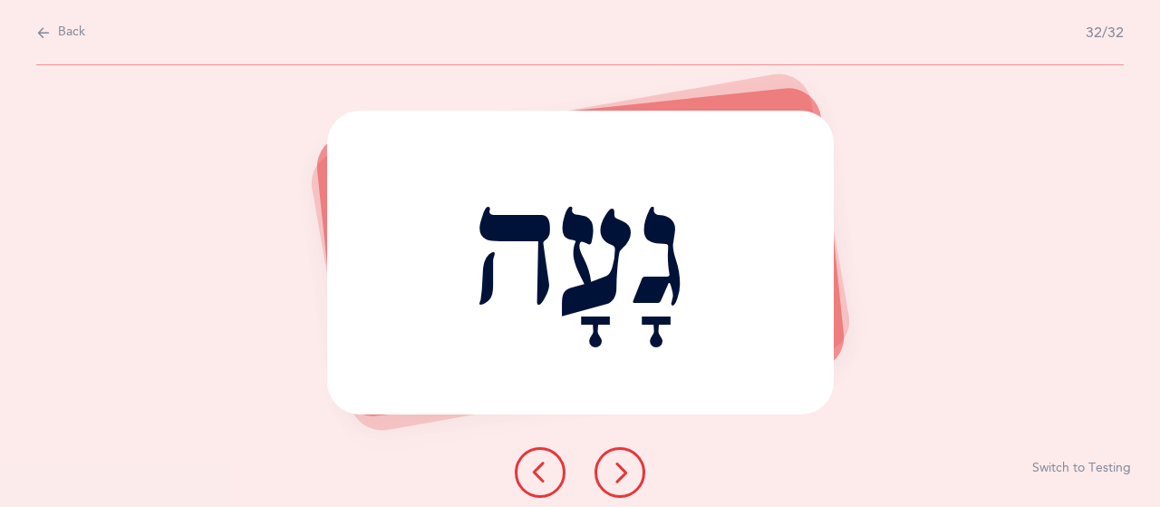
click at [618, 478] on icon at bounding box center [620, 472] width 22 height 22
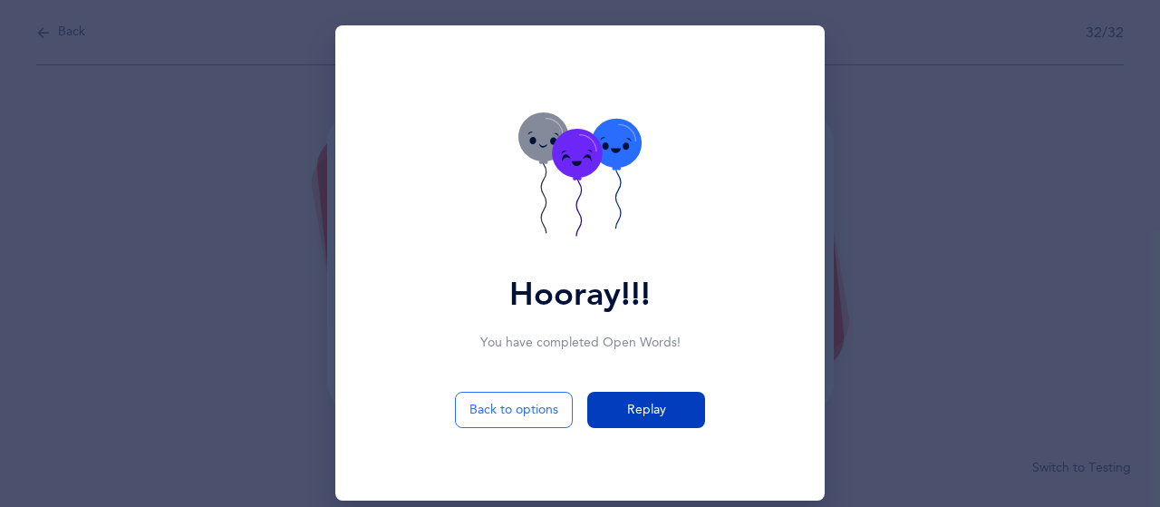
click at [630, 409] on span "Replay" at bounding box center [646, 409] width 39 height 19
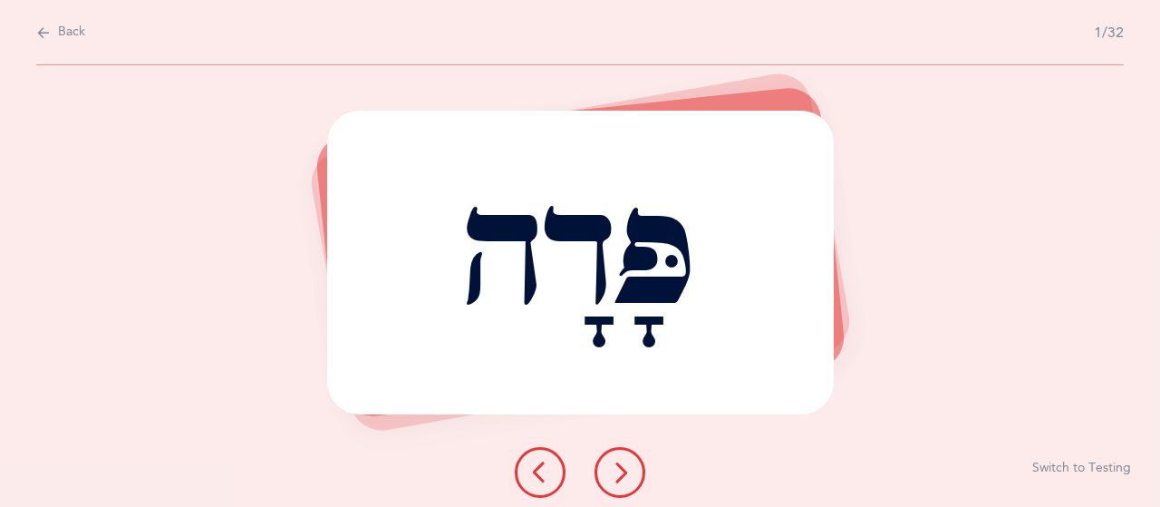
click at [634, 465] on button at bounding box center [619, 472] width 51 height 51
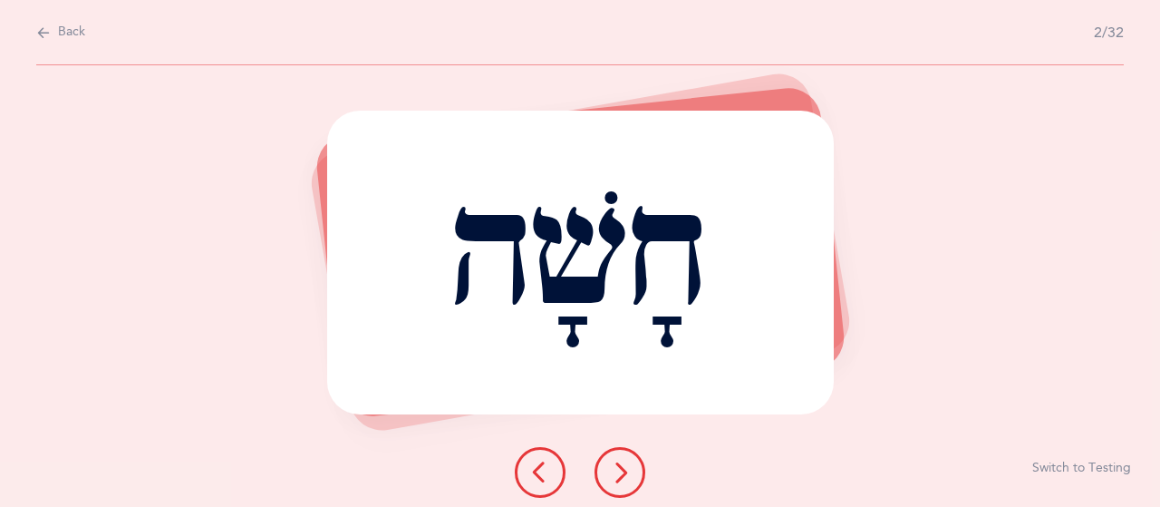
click at [642, 458] on button at bounding box center [619, 472] width 51 height 51
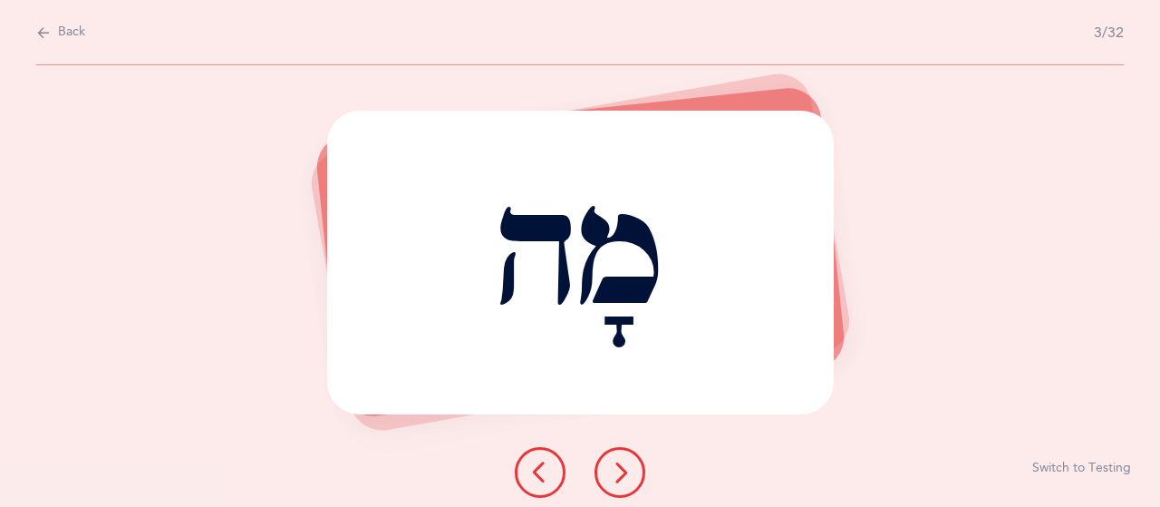
click at [628, 462] on icon at bounding box center [620, 472] width 22 height 22
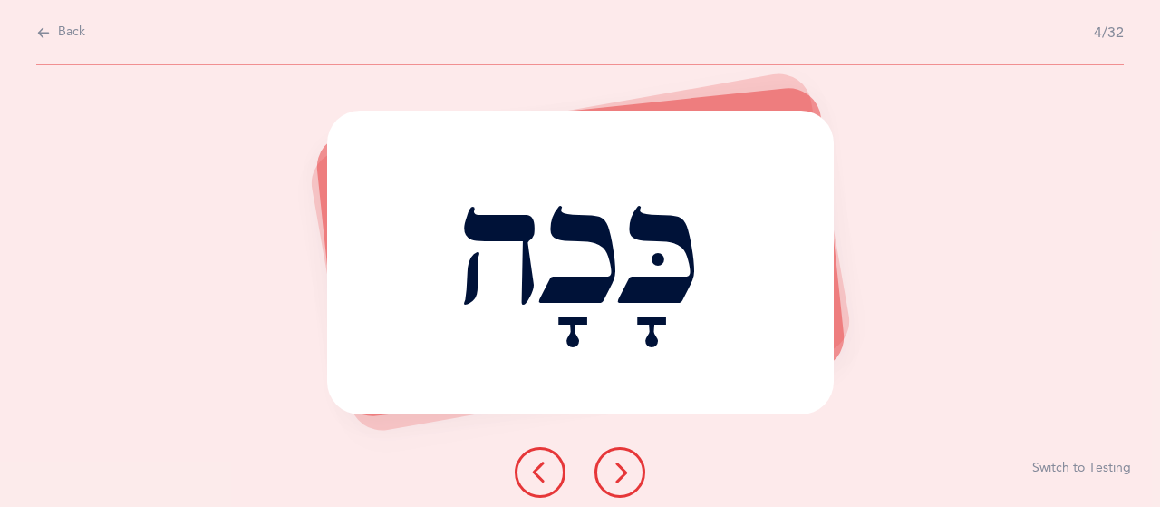
click at [625, 468] on icon at bounding box center [620, 472] width 22 height 22
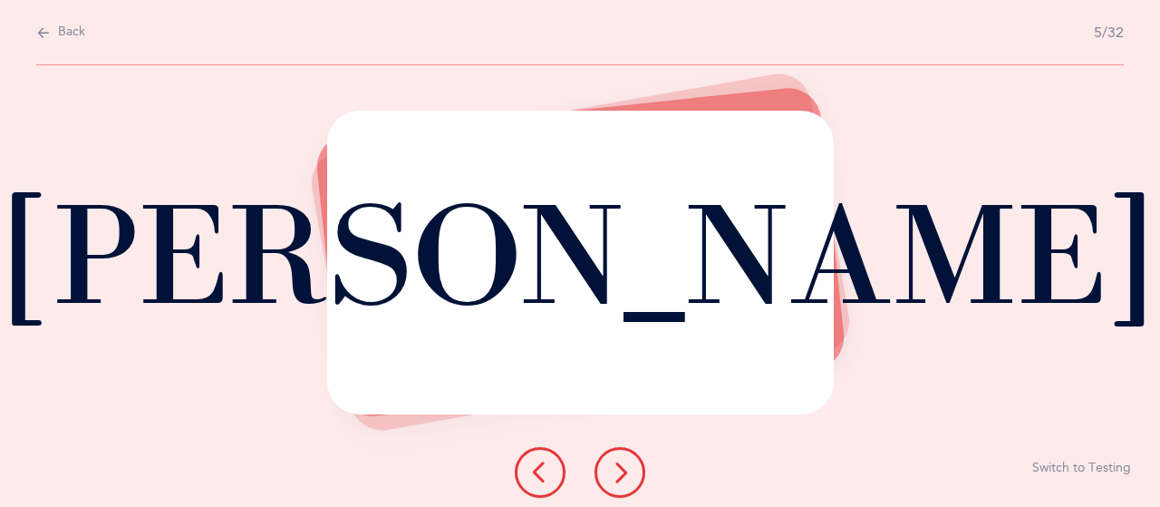
click at [629, 468] on icon at bounding box center [620, 472] width 22 height 22
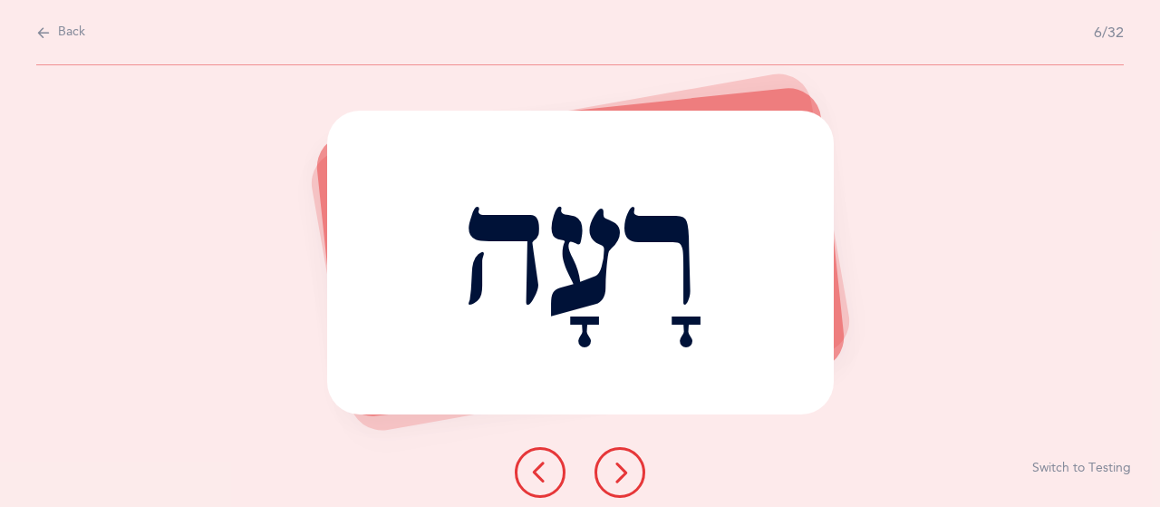
click at [631, 467] on button at bounding box center [619, 472] width 51 height 51
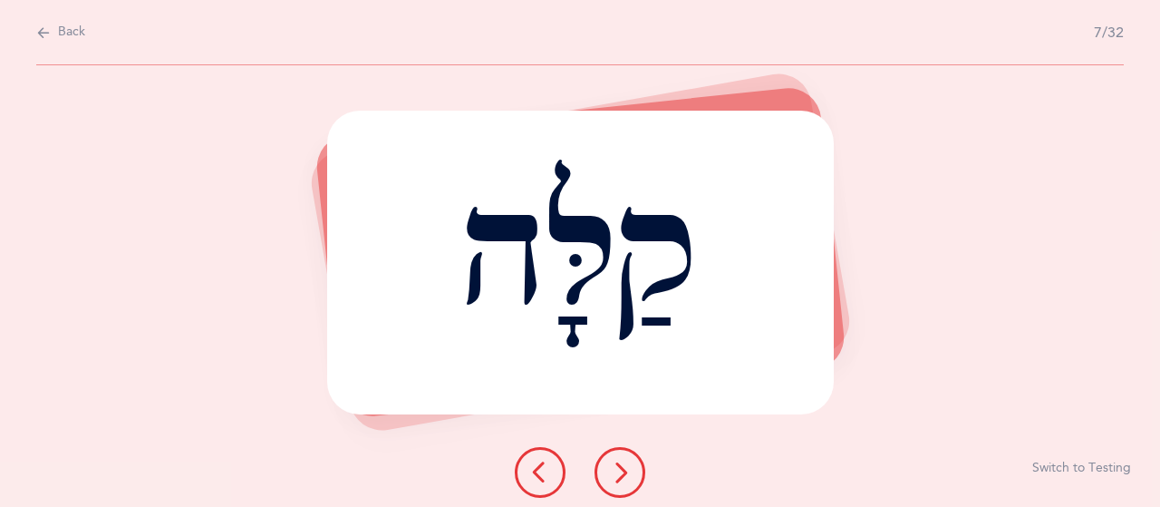
click at [631, 467] on button at bounding box center [619, 472] width 51 height 51
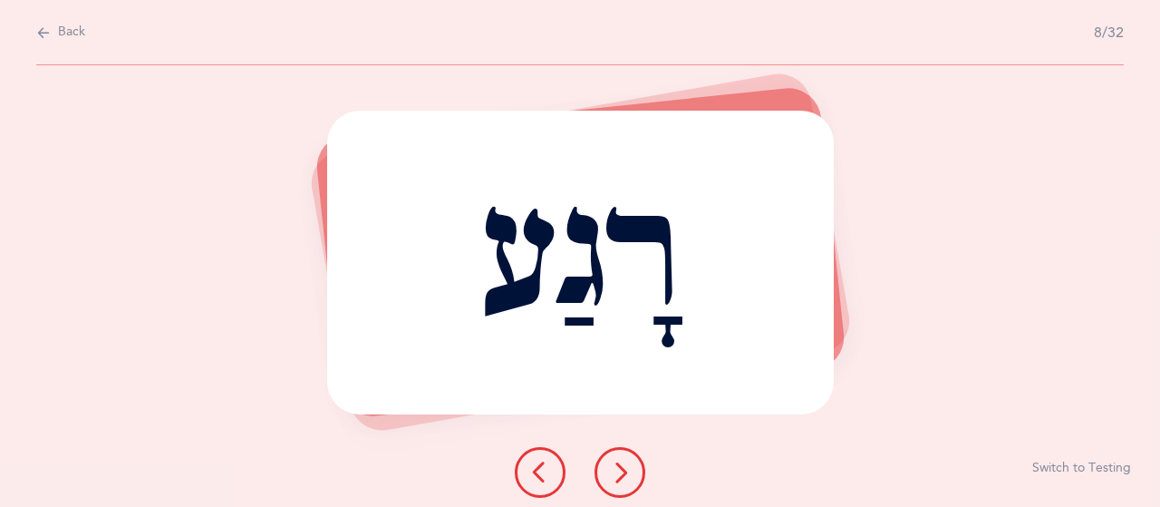
click at [631, 467] on button at bounding box center [619, 472] width 51 height 51
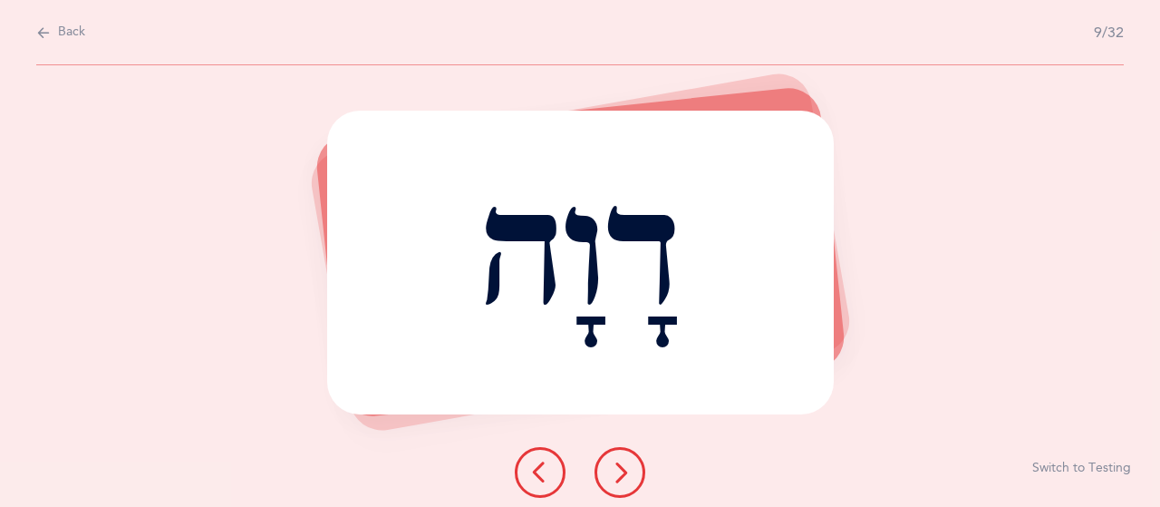
click at [633, 466] on button at bounding box center [619, 472] width 51 height 51
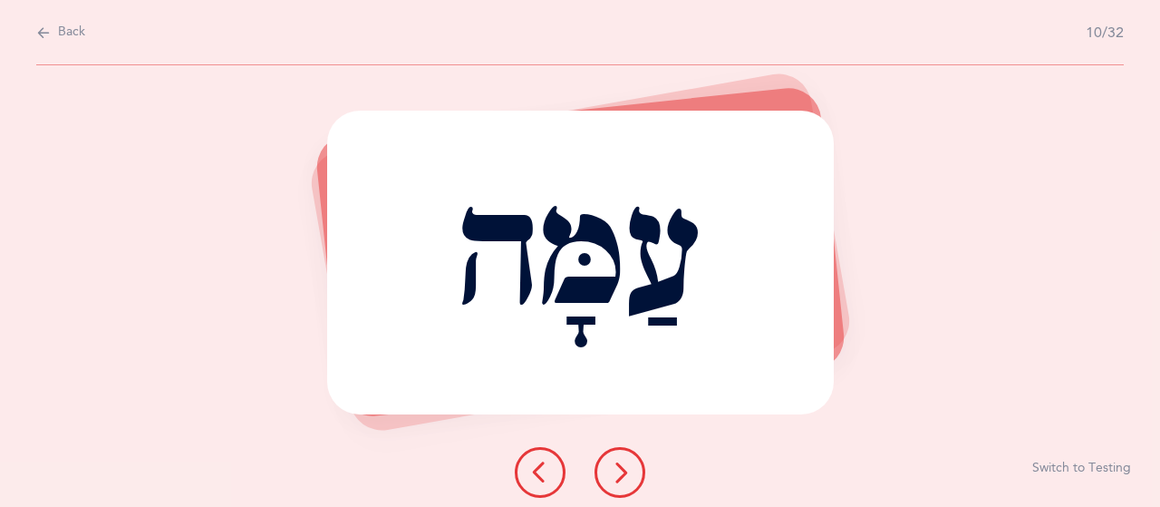
click at [620, 461] on icon at bounding box center [620, 472] width 22 height 22
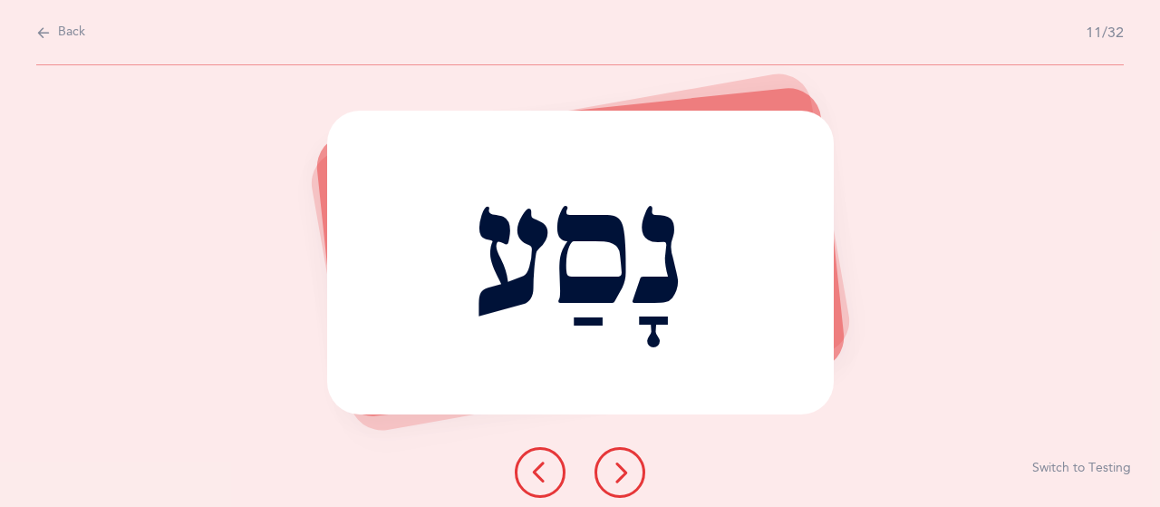
click at [623, 488] on button at bounding box center [619, 472] width 51 height 51
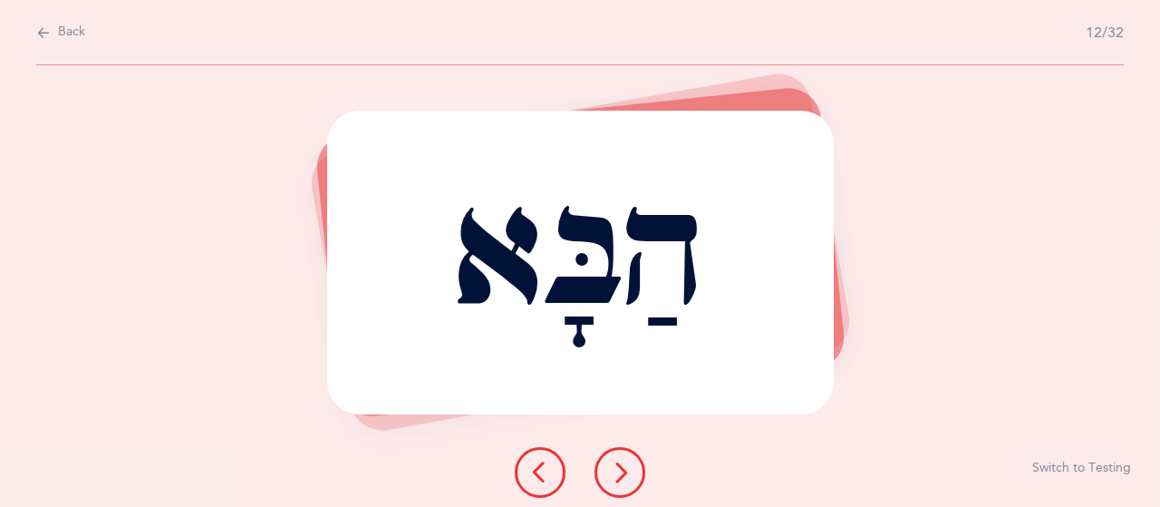
click at [623, 468] on icon at bounding box center [620, 472] width 22 height 22
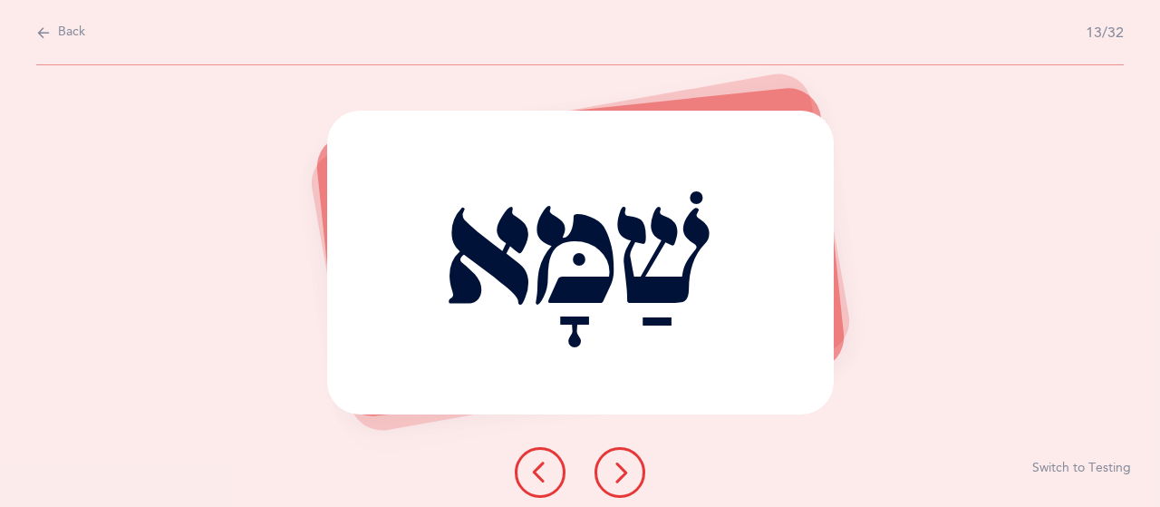
click at [636, 478] on button at bounding box center [619, 472] width 51 height 51
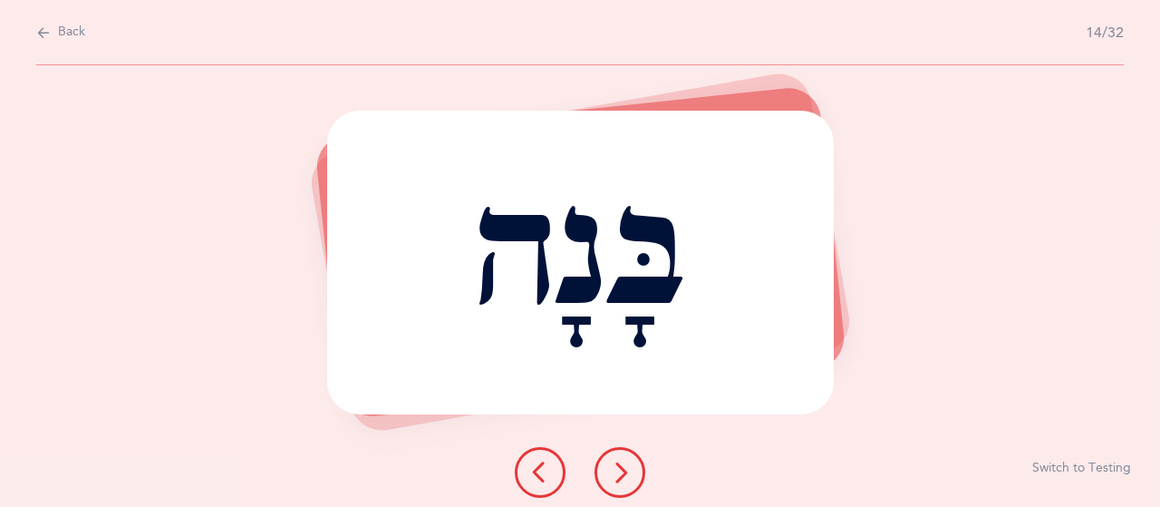
click at [622, 460] on button at bounding box center [619, 472] width 51 height 51
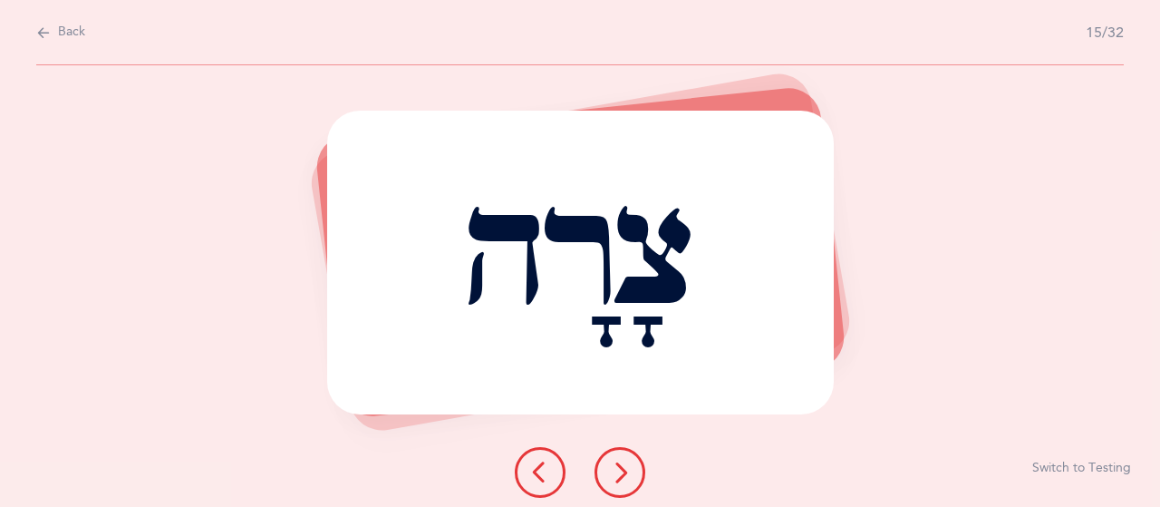
click at [622, 464] on icon at bounding box center [620, 472] width 22 height 22
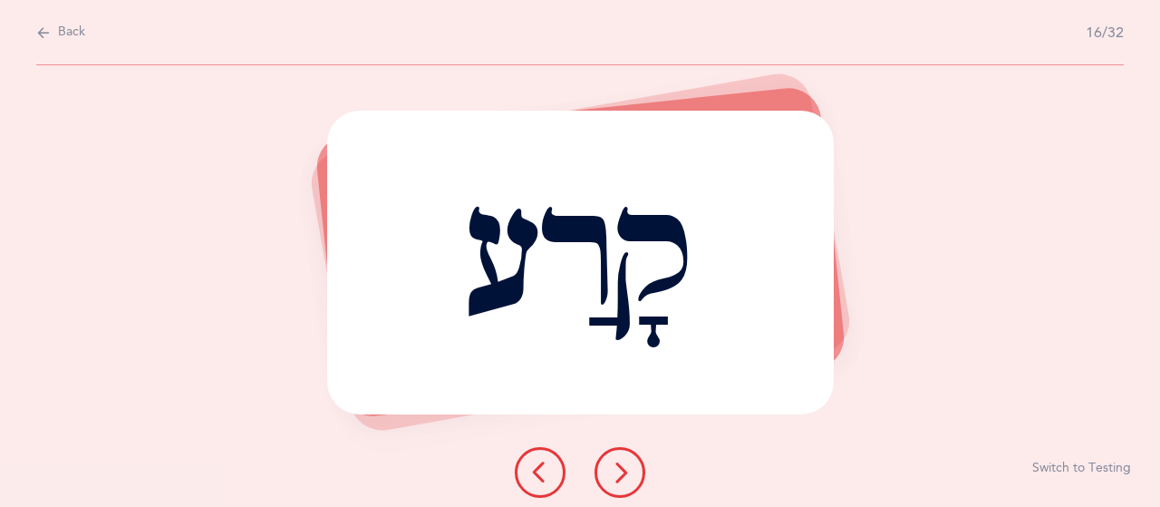
click at [625, 482] on icon at bounding box center [620, 472] width 22 height 22
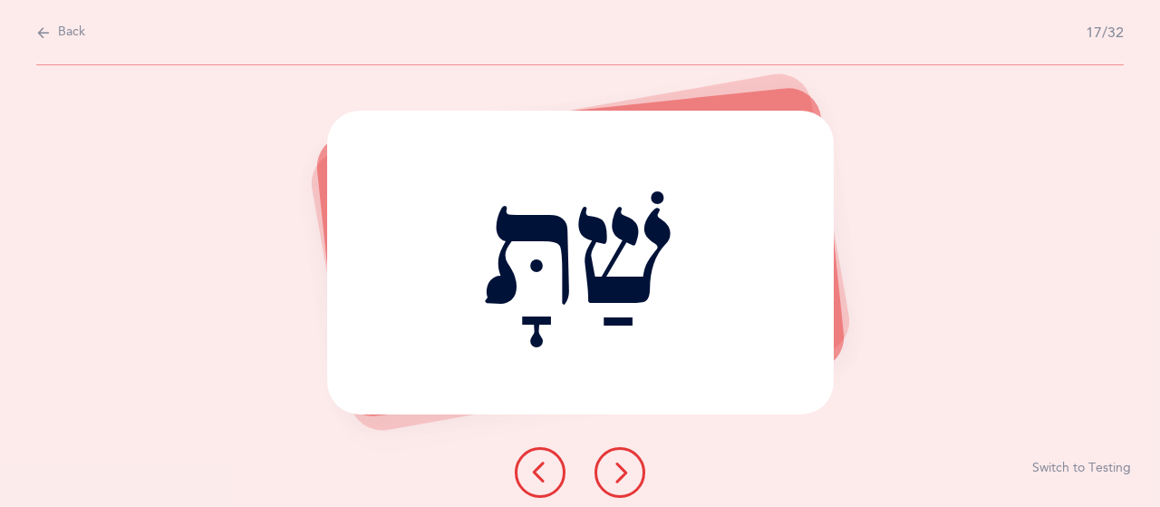
click at [640, 481] on button at bounding box center [619, 472] width 51 height 51
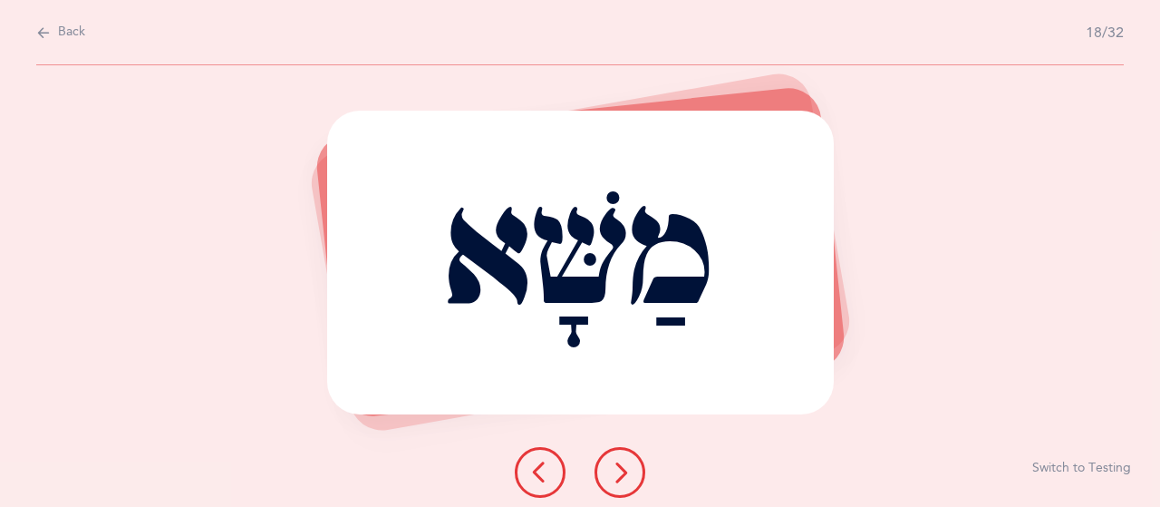
click at [613, 463] on icon at bounding box center [620, 472] width 22 height 22
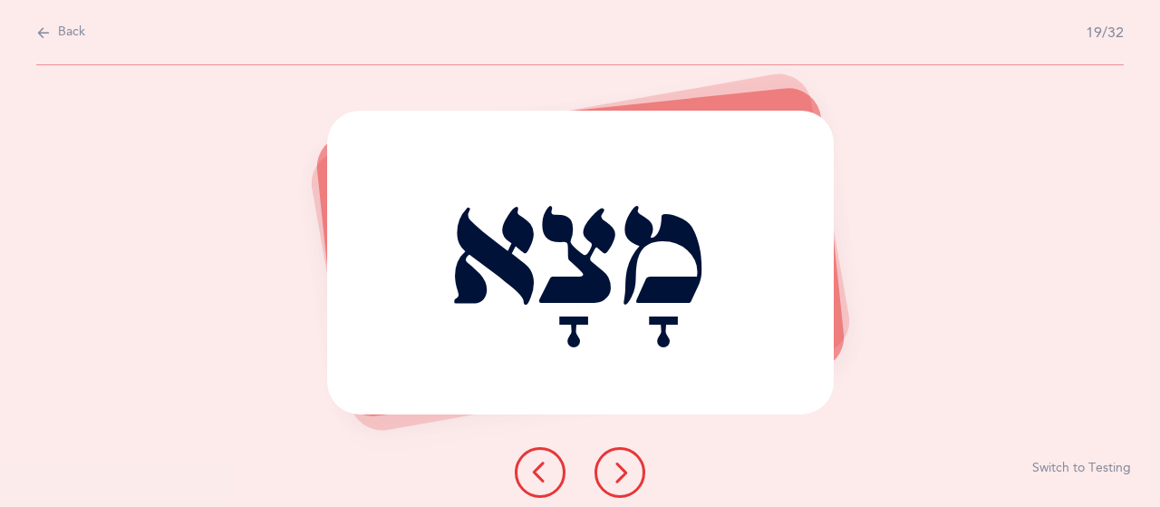
click at [622, 463] on icon at bounding box center [620, 472] width 22 height 22
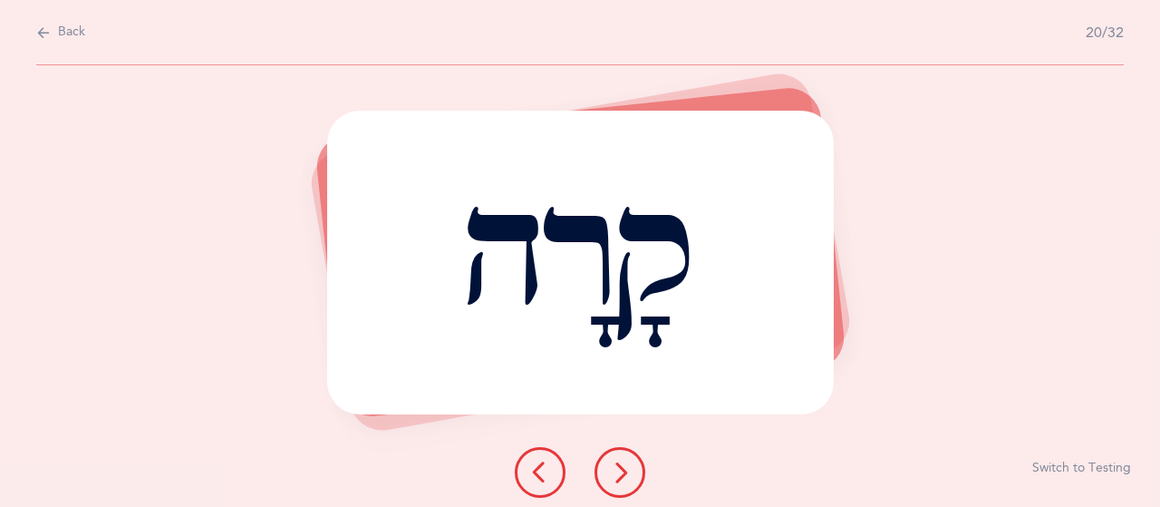
click at [622, 468] on icon at bounding box center [620, 472] width 22 height 22
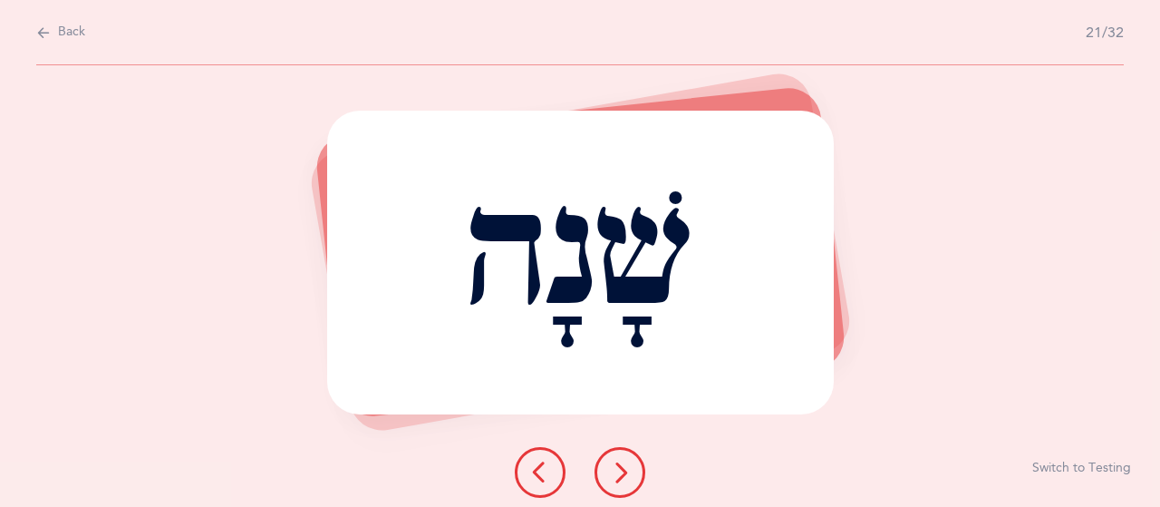
click at [616, 477] on icon at bounding box center [620, 472] width 22 height 22
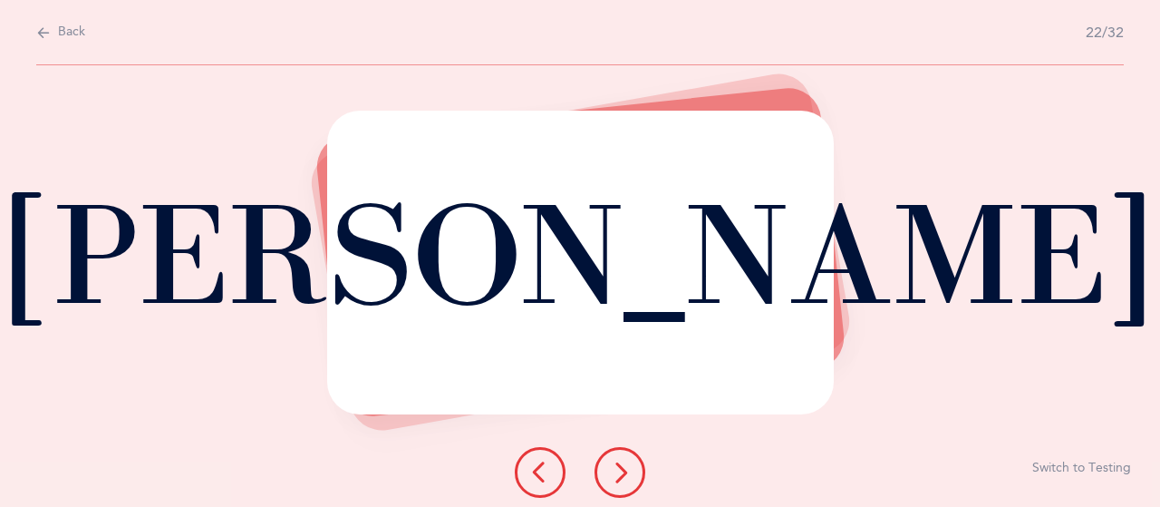
click at [616, 477] on icon at bounding box center [620, 472] width 22 height 22
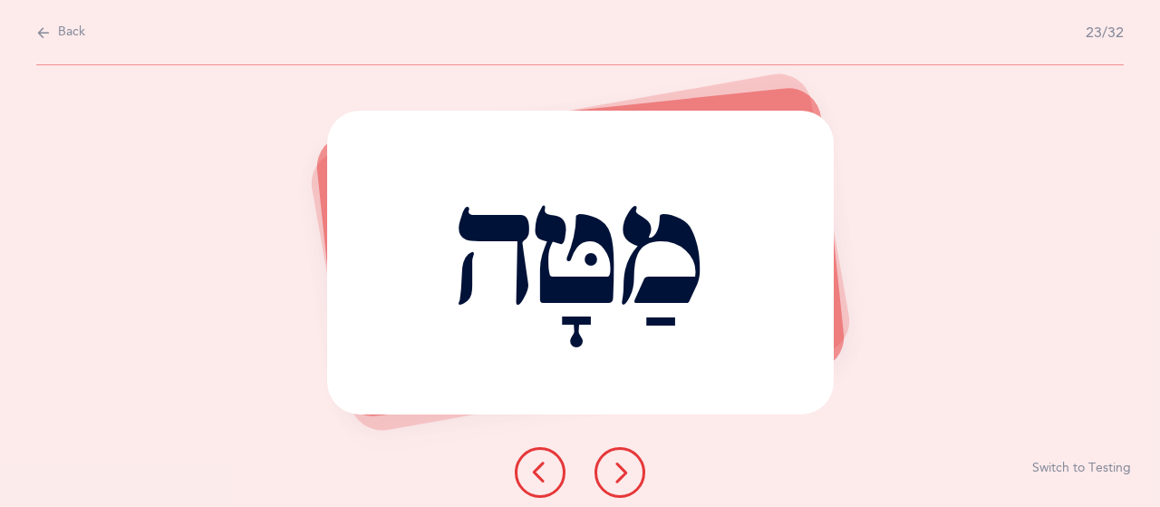
click at [617, 465] on icon at bounding box center [620, 472] width 22 height 22
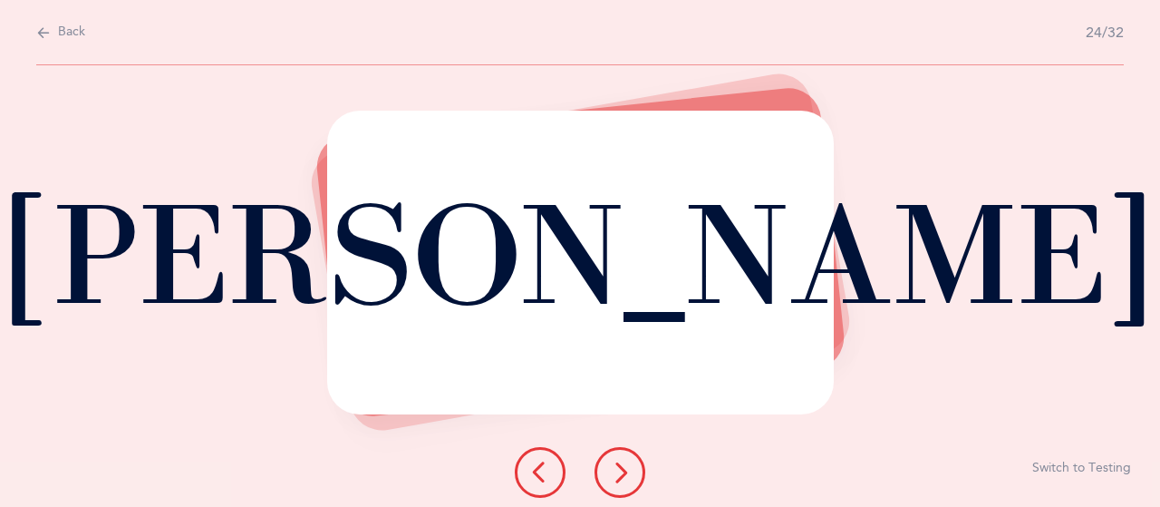
click at [635, 472] on button at bounding box center [619, 472] width 51 height 51
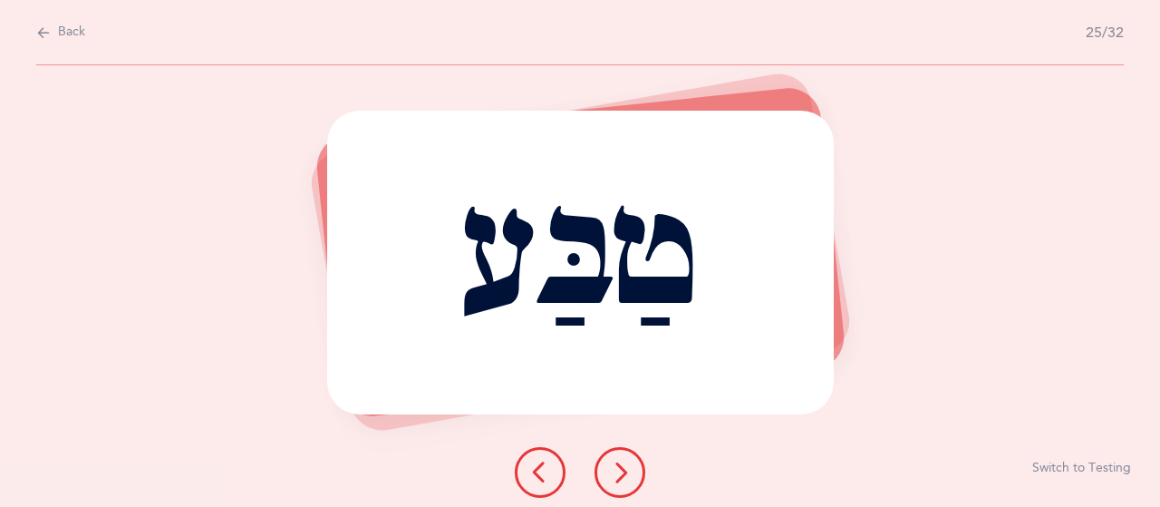
click at [622, 483] on icon at bounding box center [620, 472] width 22 height 22
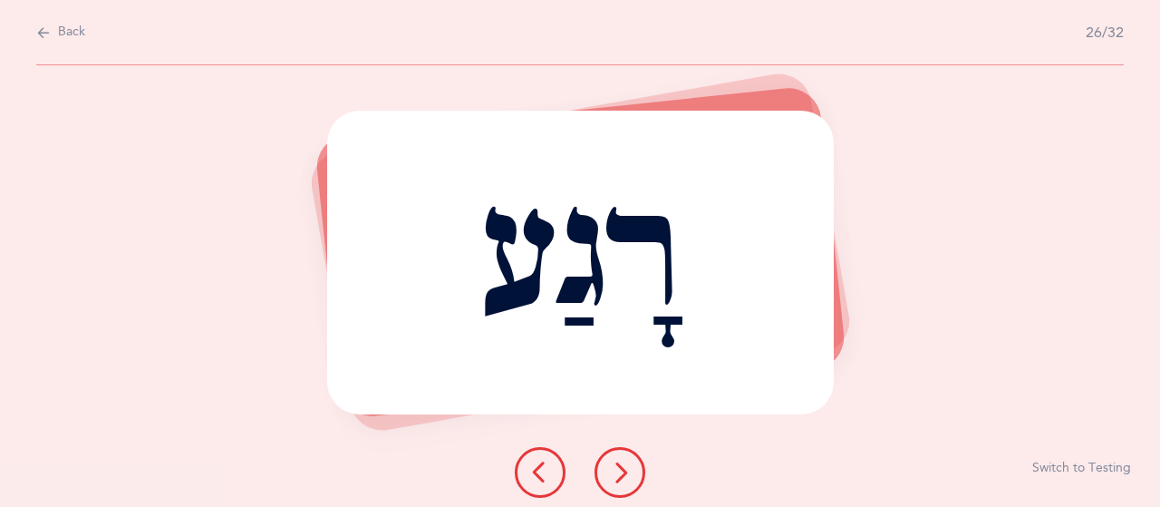
click at [620, 493] on button at bounding box center [619, 472] width 51 height 51
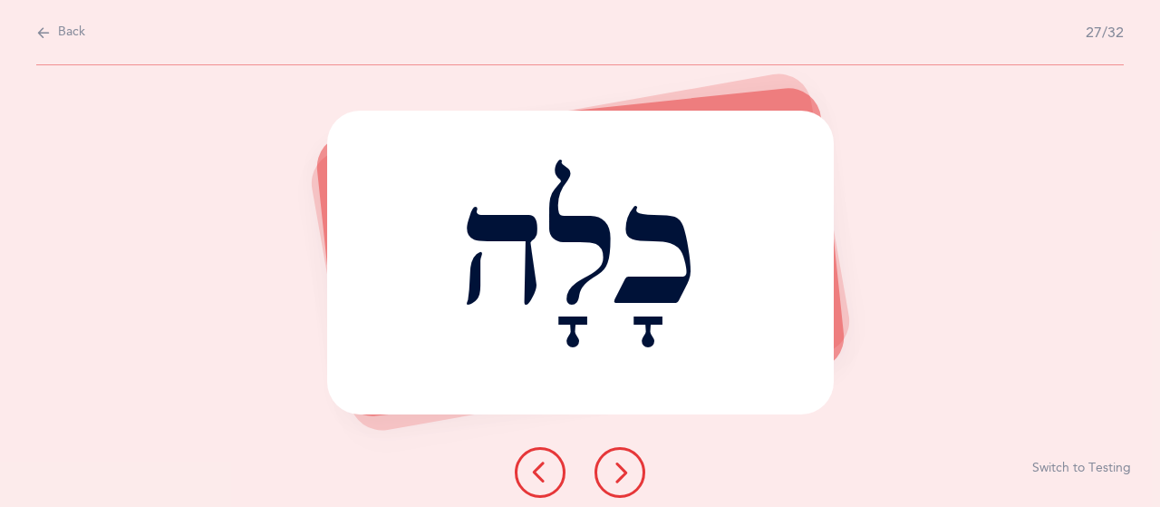
click at [627, 470] on icon at bounding box center [620, 472] width 22 height 22
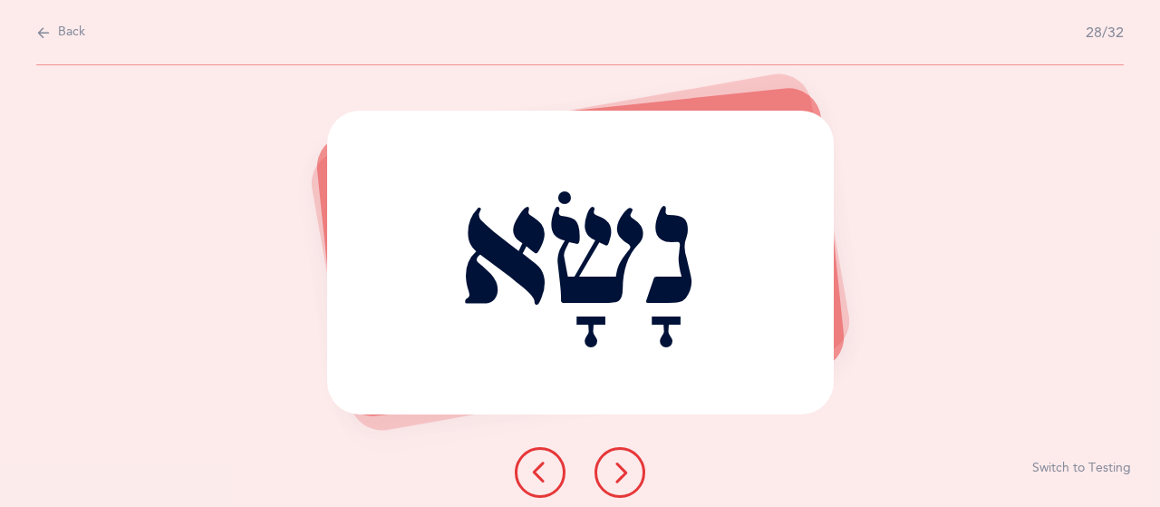
click at [616, 463] on icon at bounding box center [620, 472] width 22 height 22
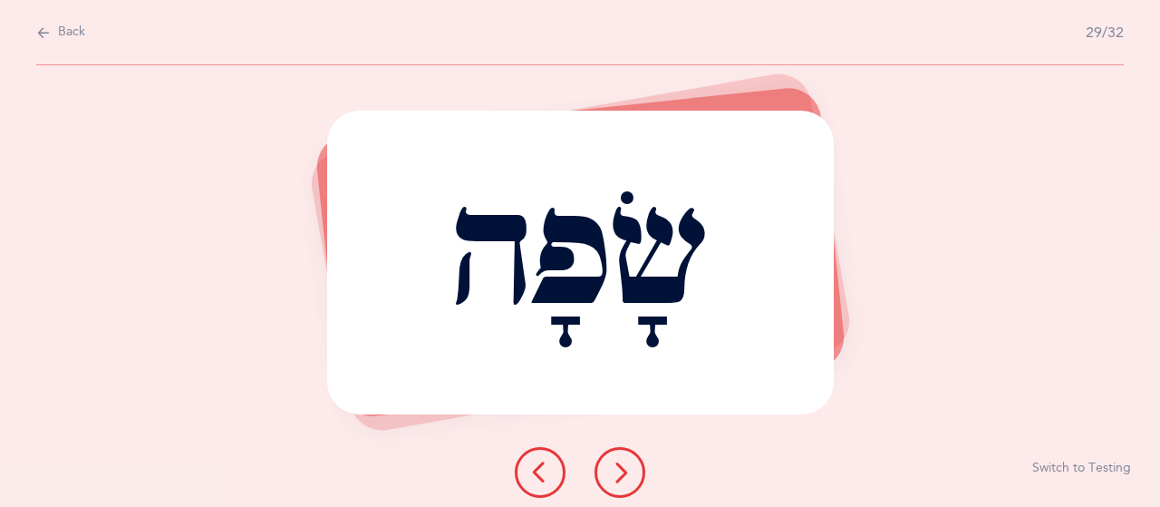
click at [630, 470] on icon at bounding box center [620, 472] width 22 height 22
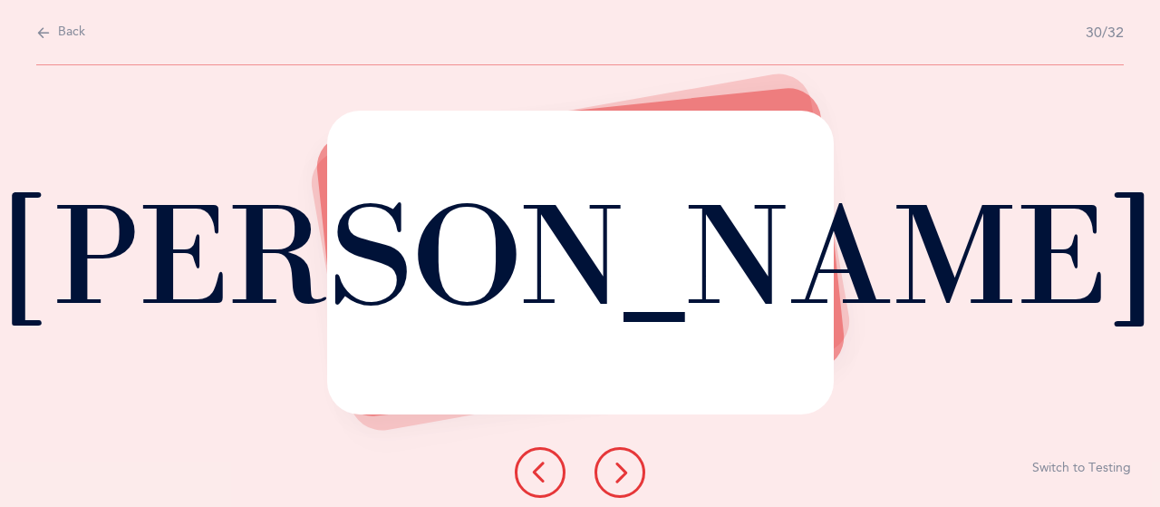
click at [631, 467] on button at bounding box center [619, 472] width 51 height 51
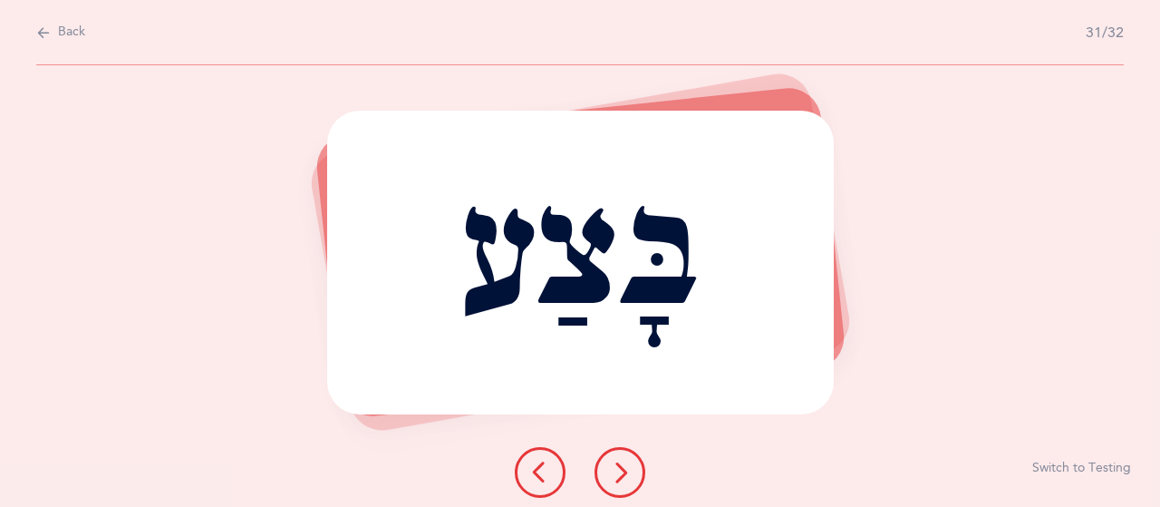
click at [632, 468] on button at bounding box center [619, 472] width 51 height 51
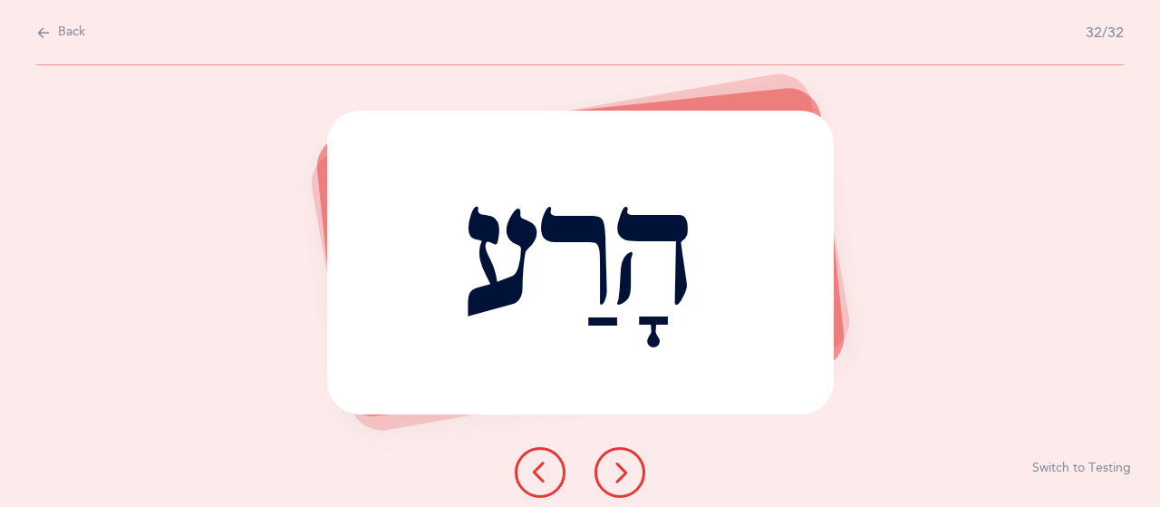
click at [614, 456] on button at bounding box center [619, 472] width 51 height 51
